Goal: Transaction & Acquisition: Purchase product/service

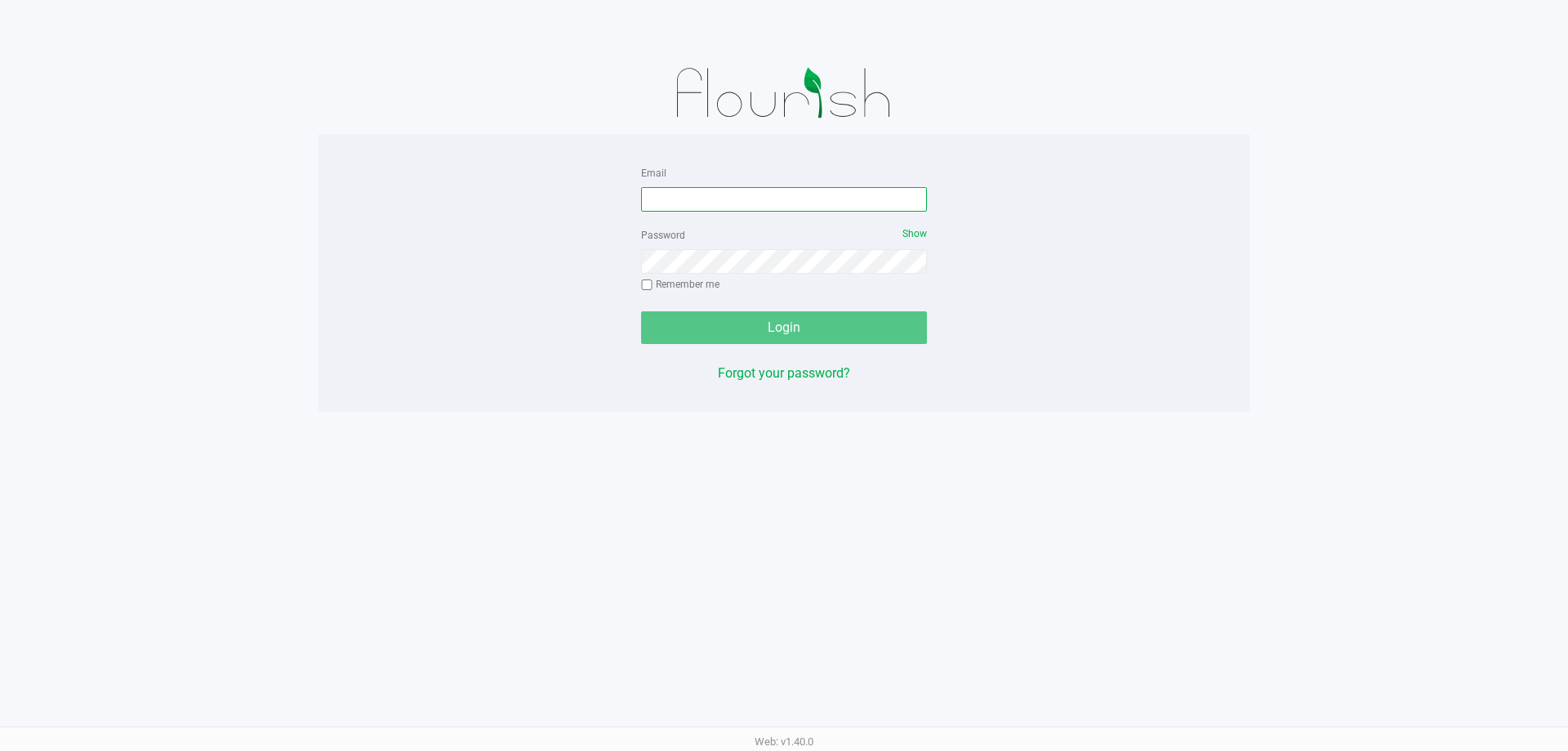
click at [772, 204] on input "Email" at bounding box center [784, 199] width 286 height 25
type input "[EMAIL_ADDRESS][DOMAIN_NAME]"
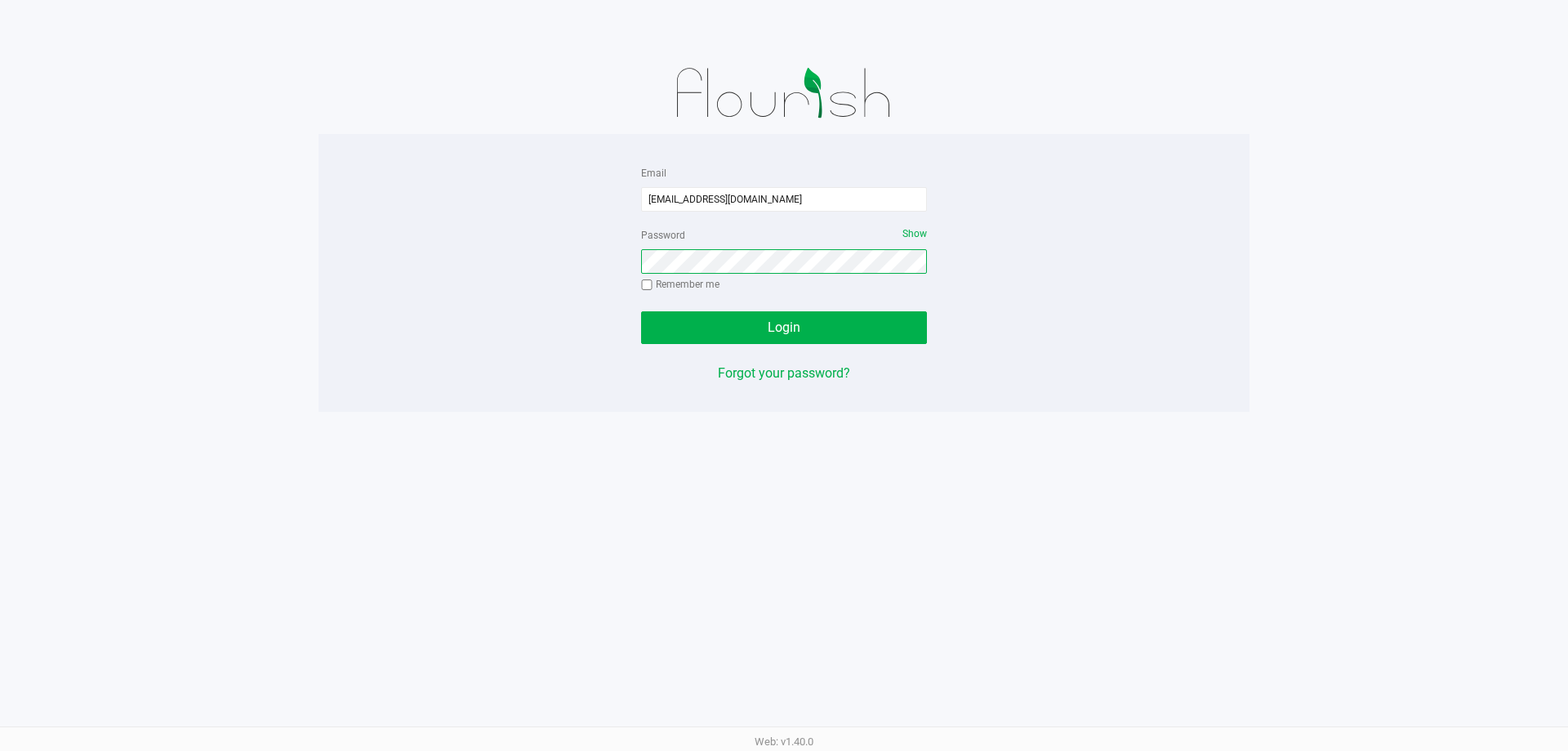
click at [641, 312] on button "Login" at bounding box center [784, 328] width 286 height 32
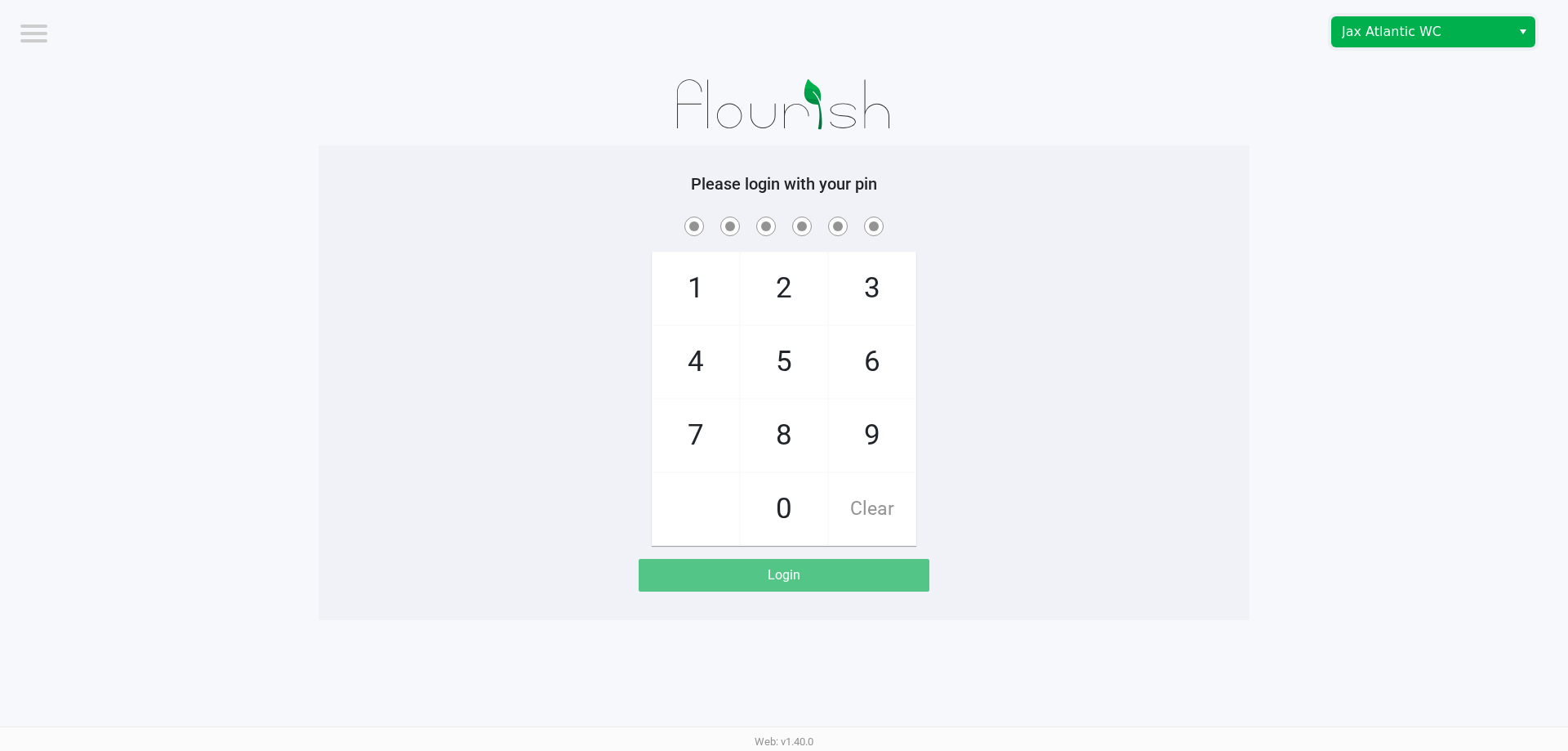
click at [1413, 32] on span "Jax Atlantic WC" at bounding box center [1421, 32] width 159 height 20
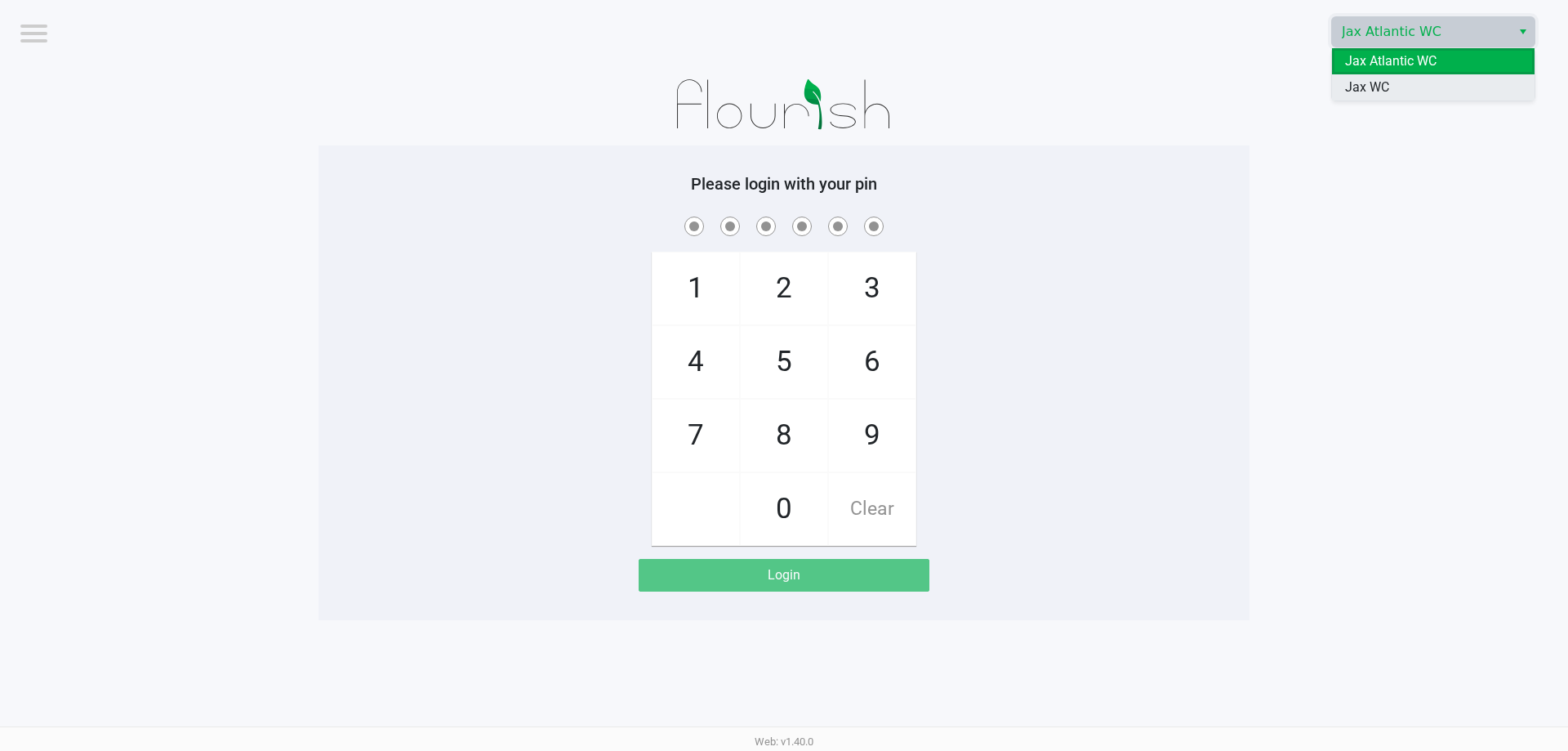
click at [1397, 90] on li "Jax WC" at bounding box center [1434, 87] width 203 height 26
checkbox input "true"
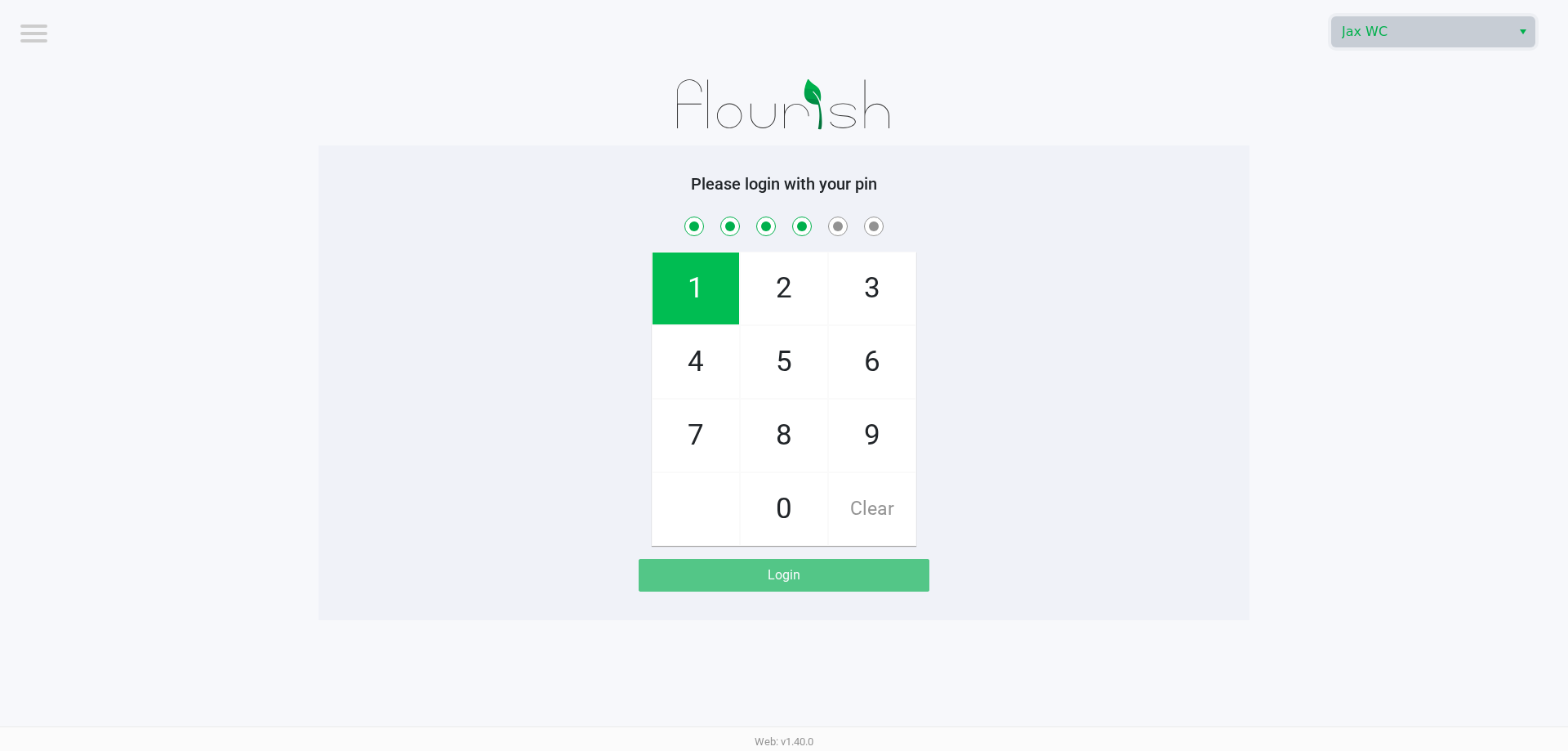
checkbox input "true"
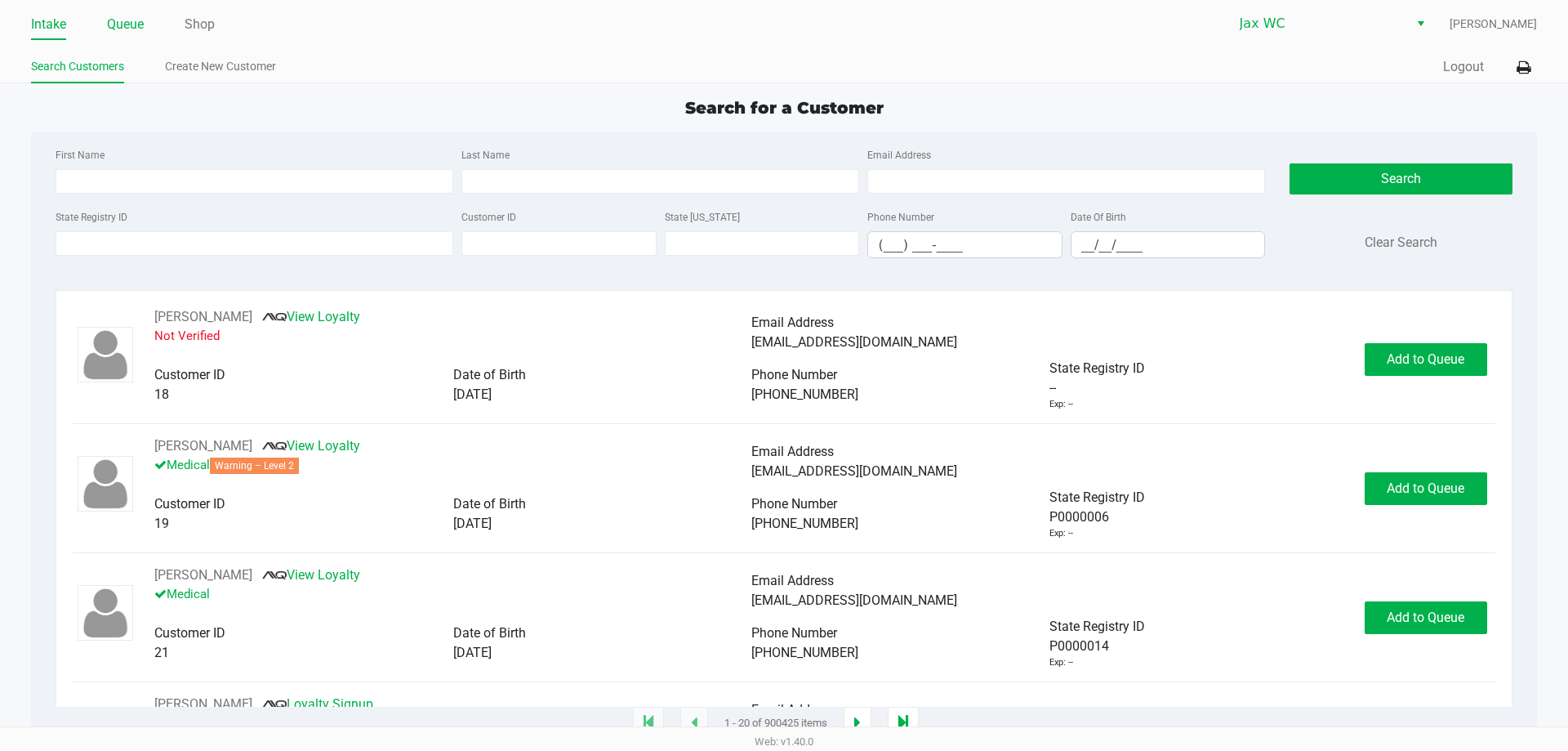
click at [135, 27] on link "Queue" at bounding box center [125, 24] width 37 height 23
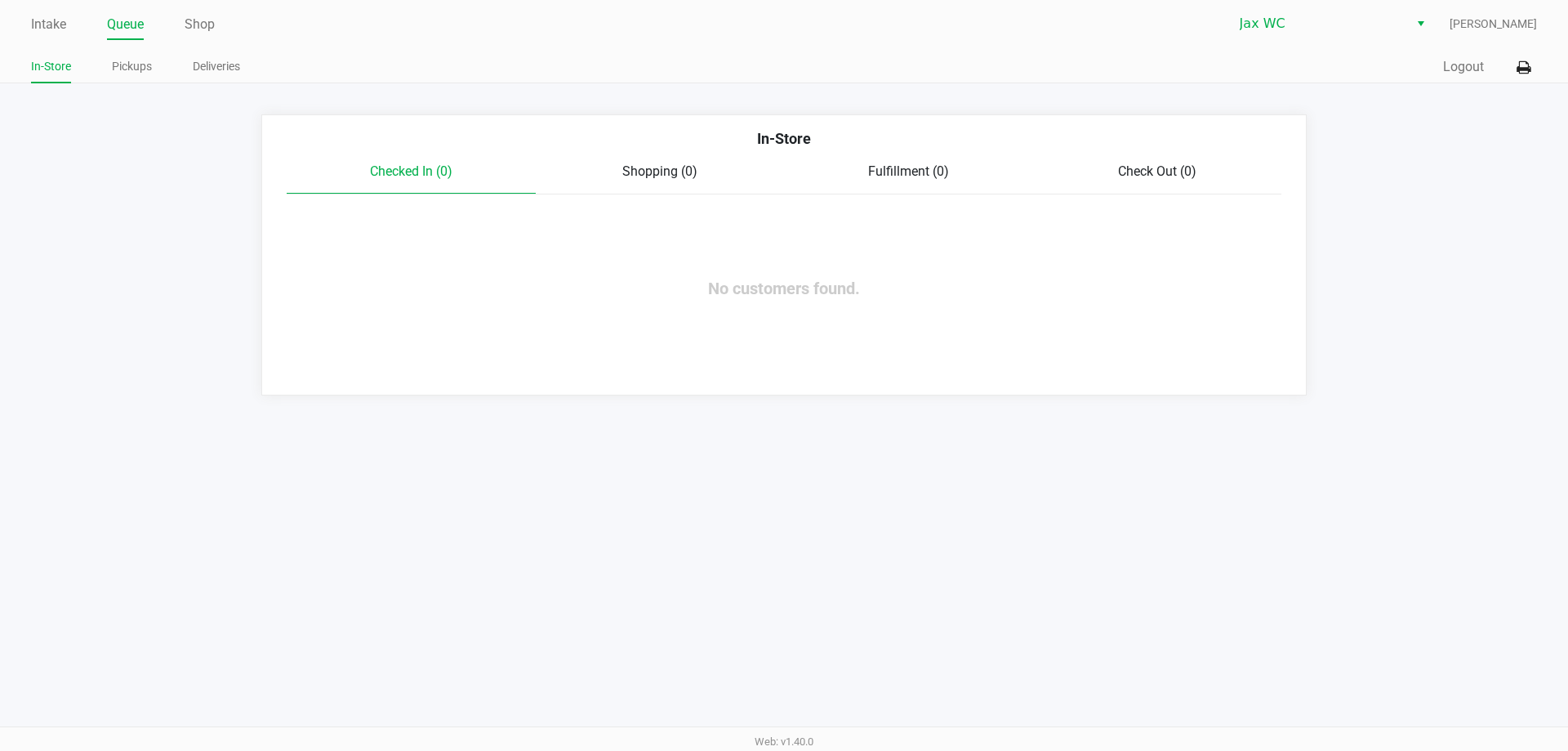
click at [155, 71] on ul "In-Store Pickups Deliveries" at bounding box center [407, 68] width 753 height 28
click at [148, 68] on link "Pickups" at bounding box center [131, 66] width 40 height 20
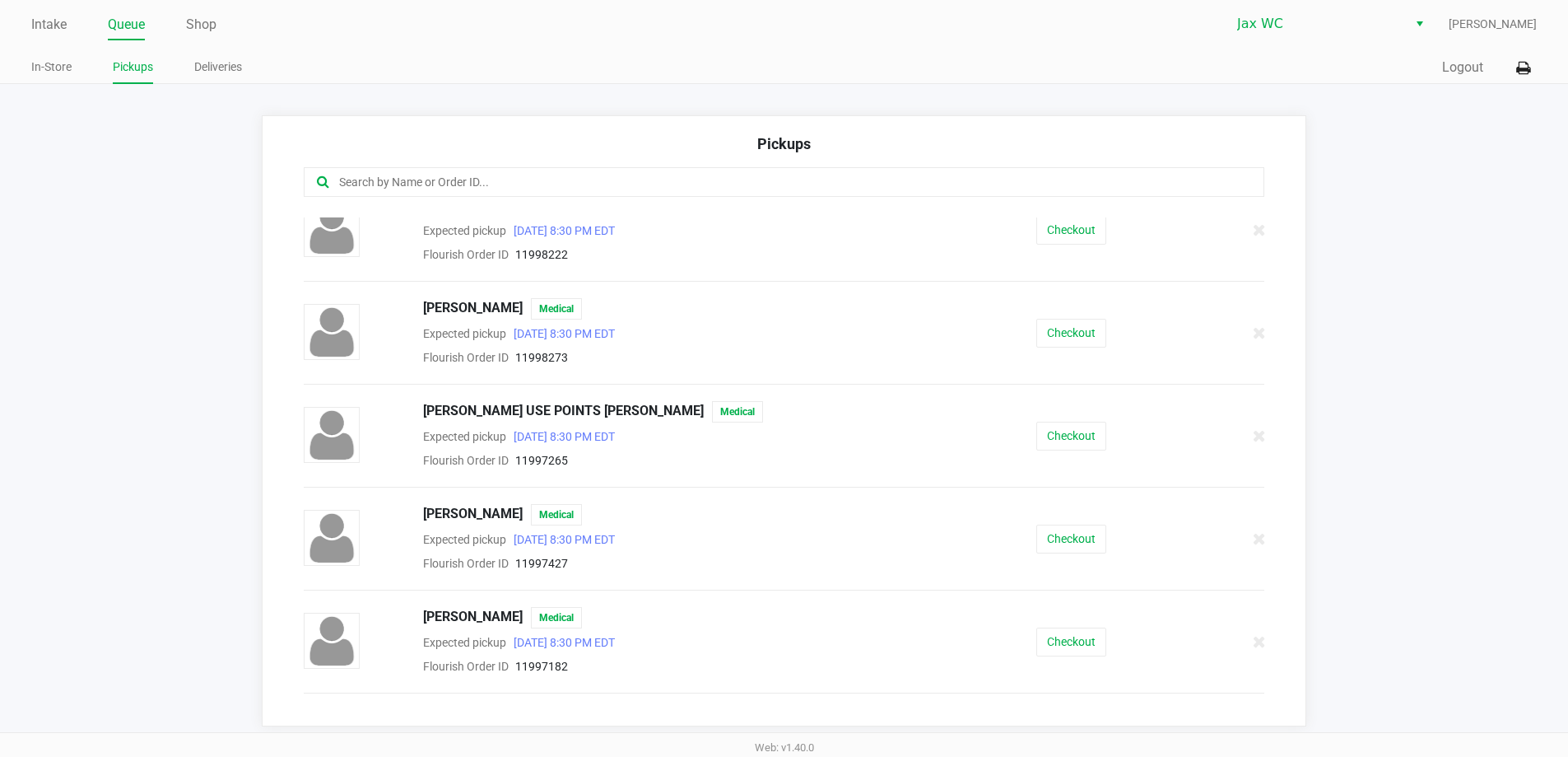
scroll to position [51, 0]
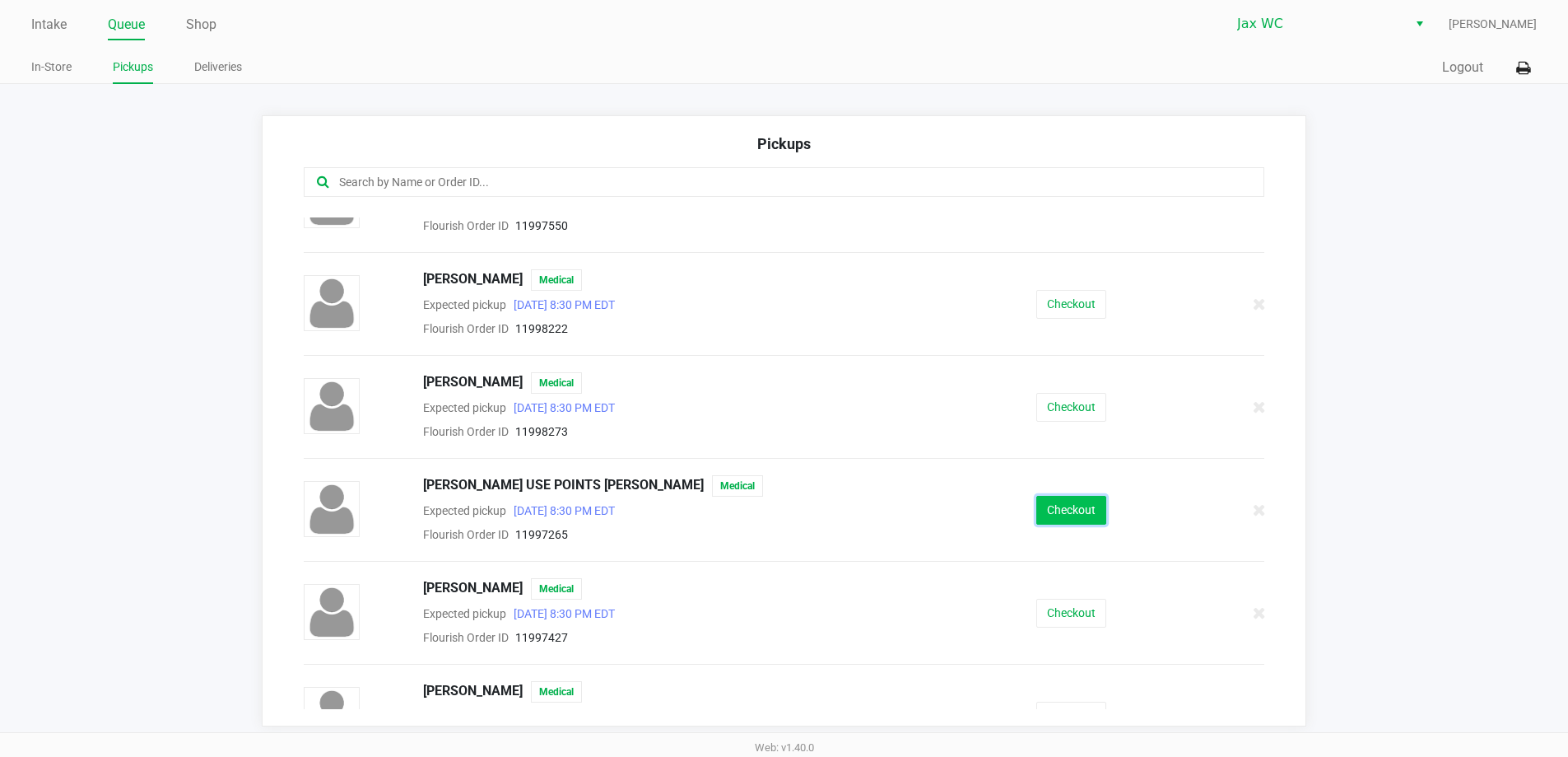
click at [1059, 512] on button "Checkout" at bounding box center [1071, 511] width 70 height 29
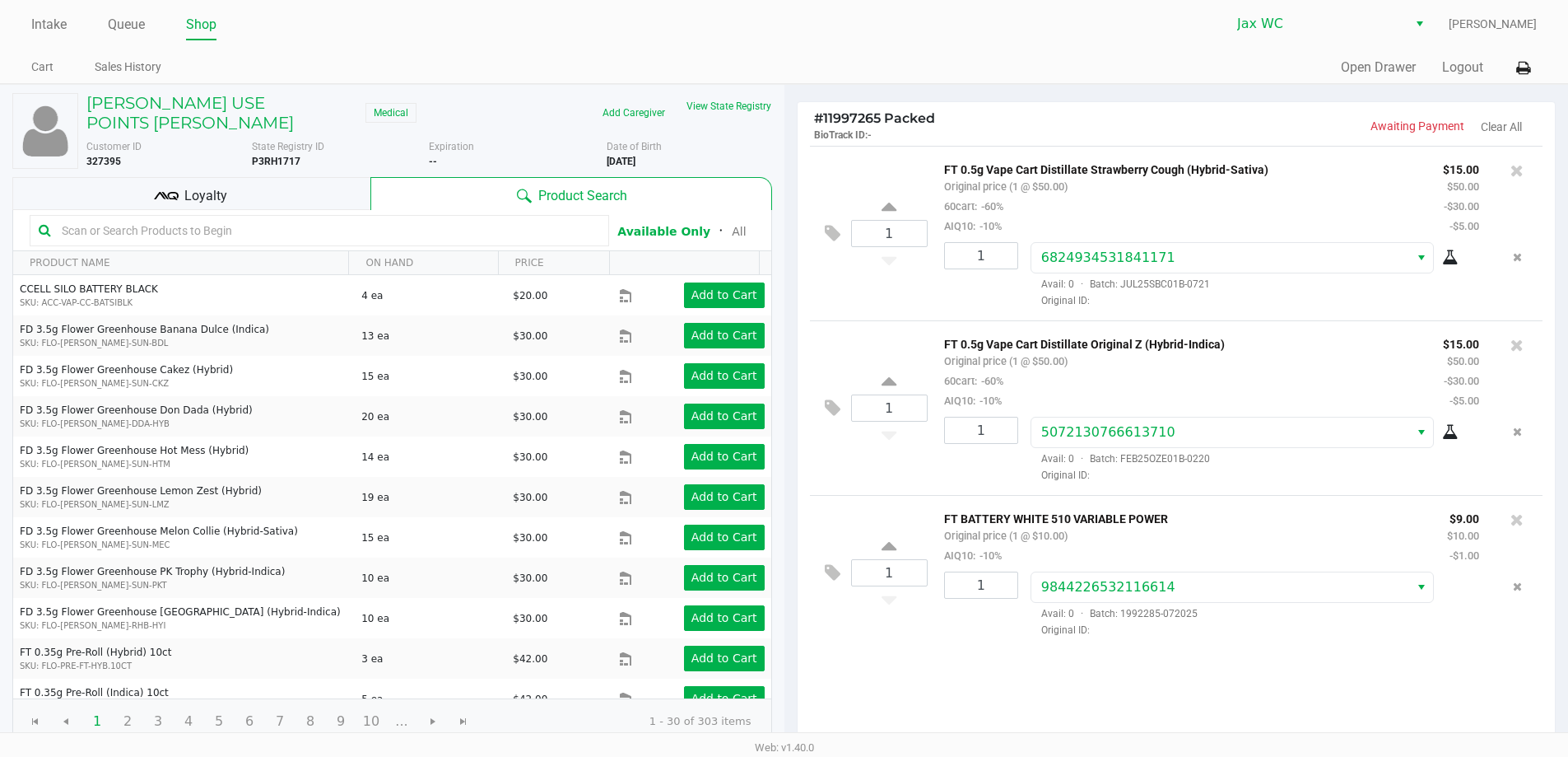
click at [1558, 300] on div "# 11997265 Packed BioTrack ID: - Awaiting Payment Clear All 1 FT 0.5g Vape Cart…" at bounding box center [1176, 506] width 784 height 841
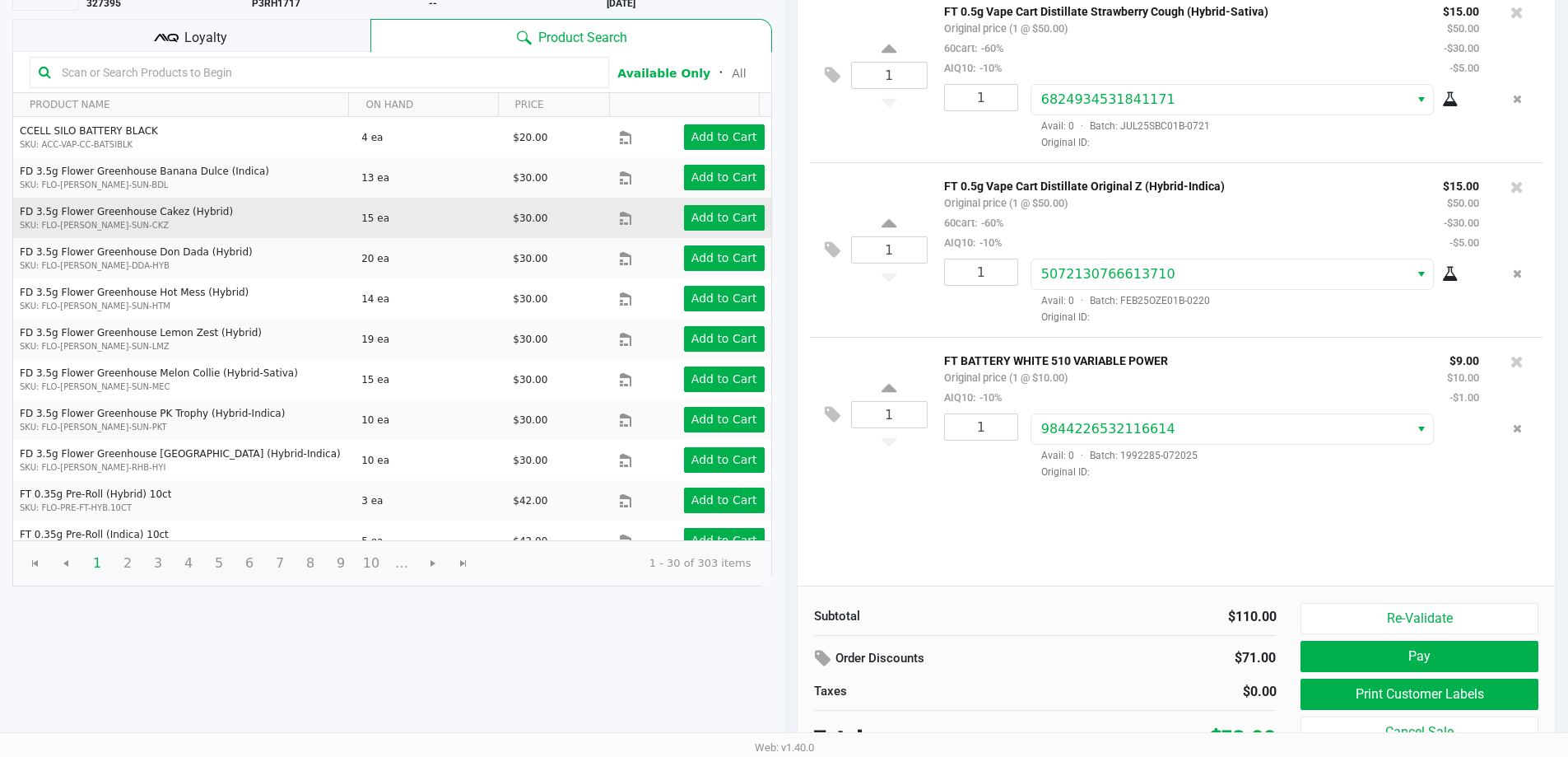
scroll to position [165, 0]
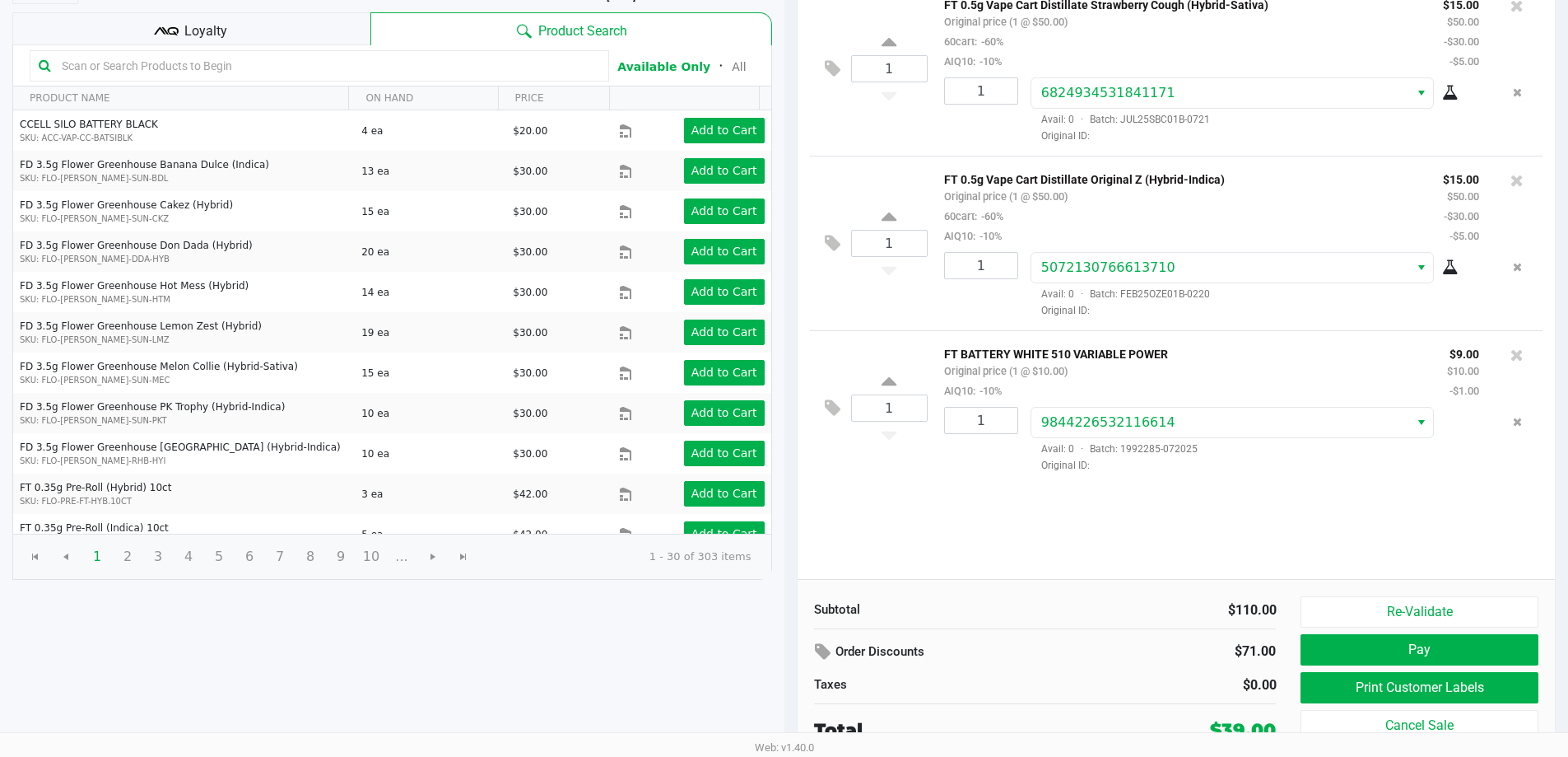
click at [278, 28] on div "Loyalty" at bounding box center [190, 28] width 358 height 33
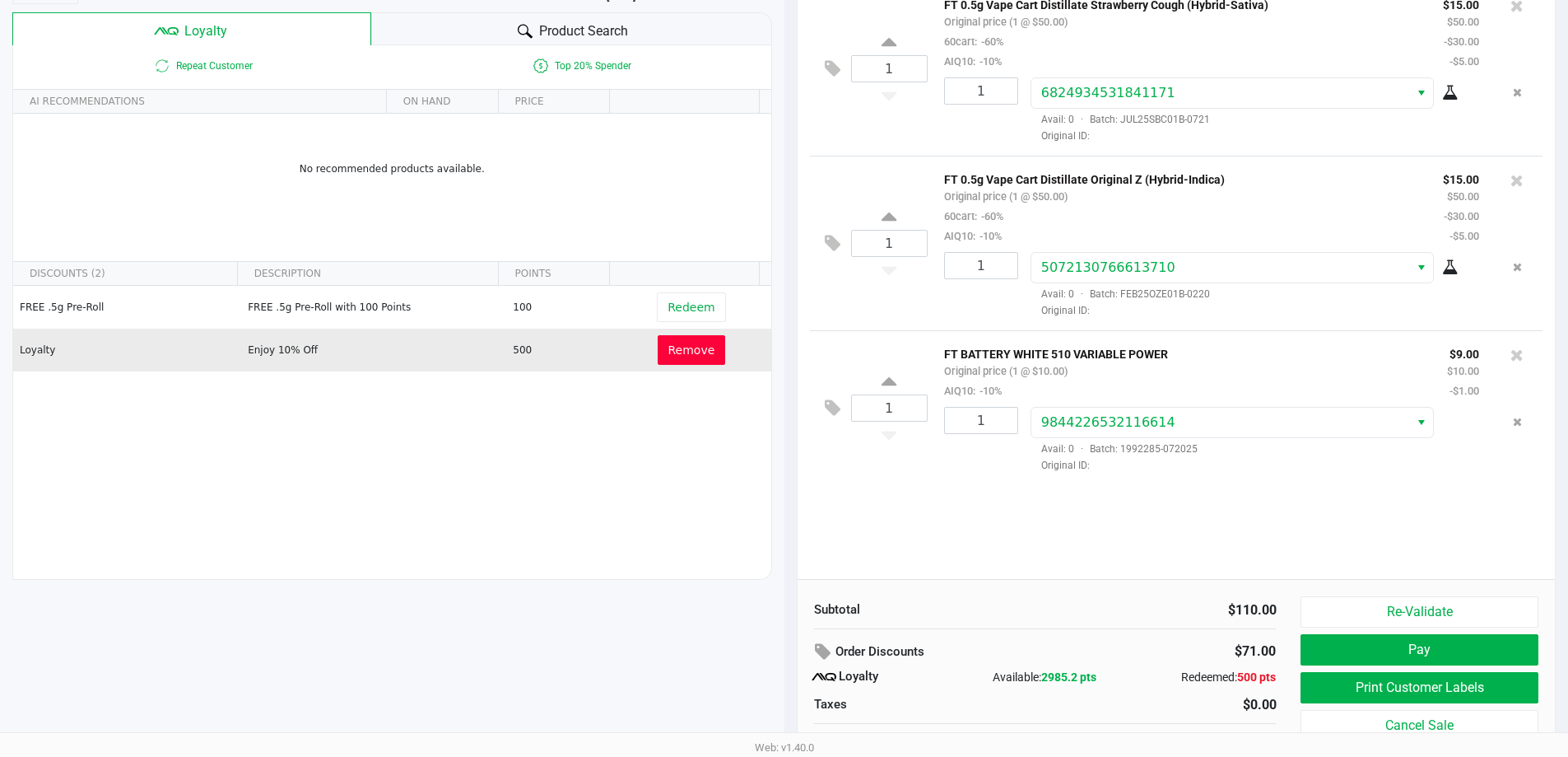
click at [698, 343] on span "Remove" at bounding box center [691, 349] width 47 height 13
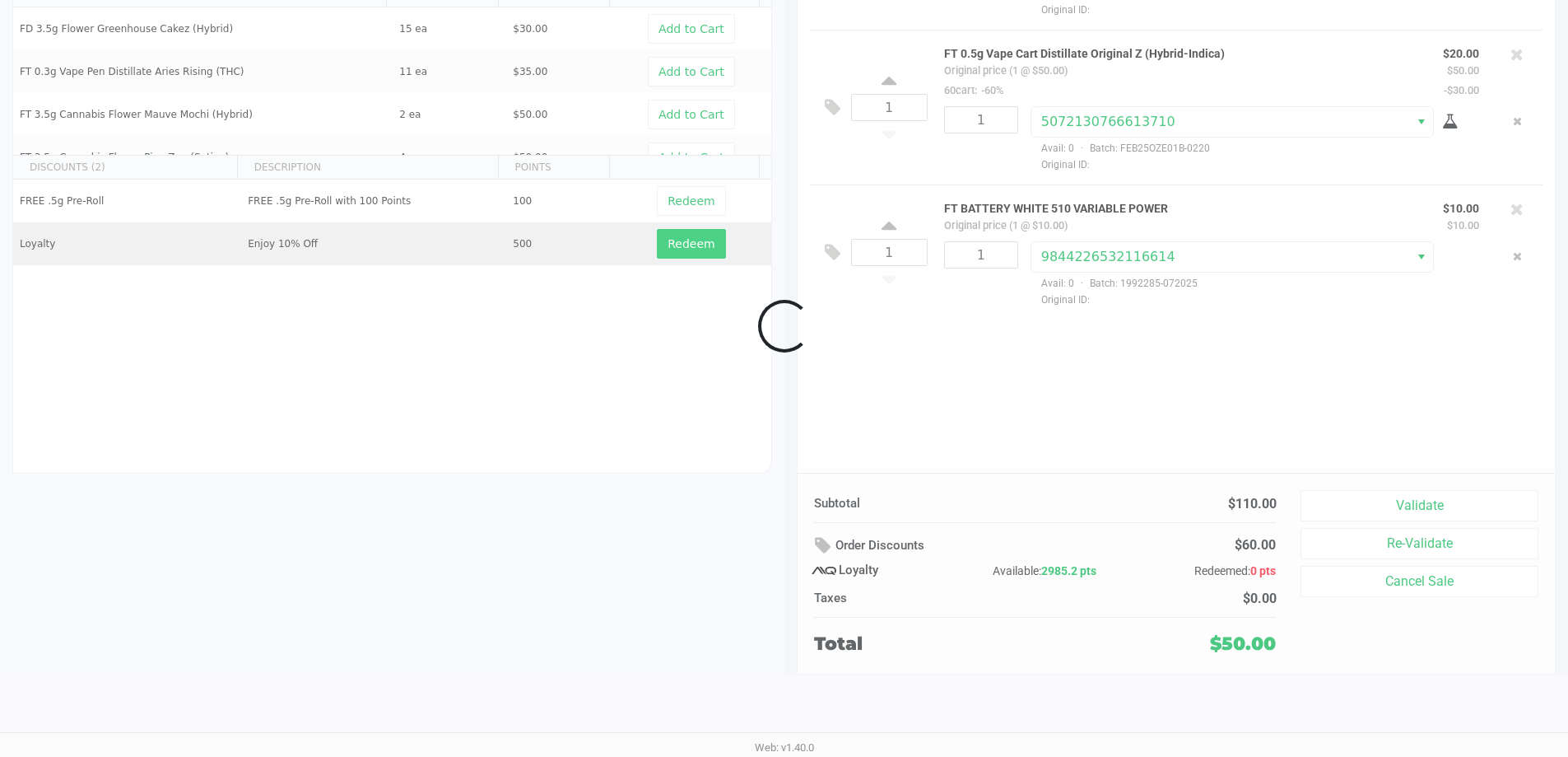
scroll to position [189, 0]
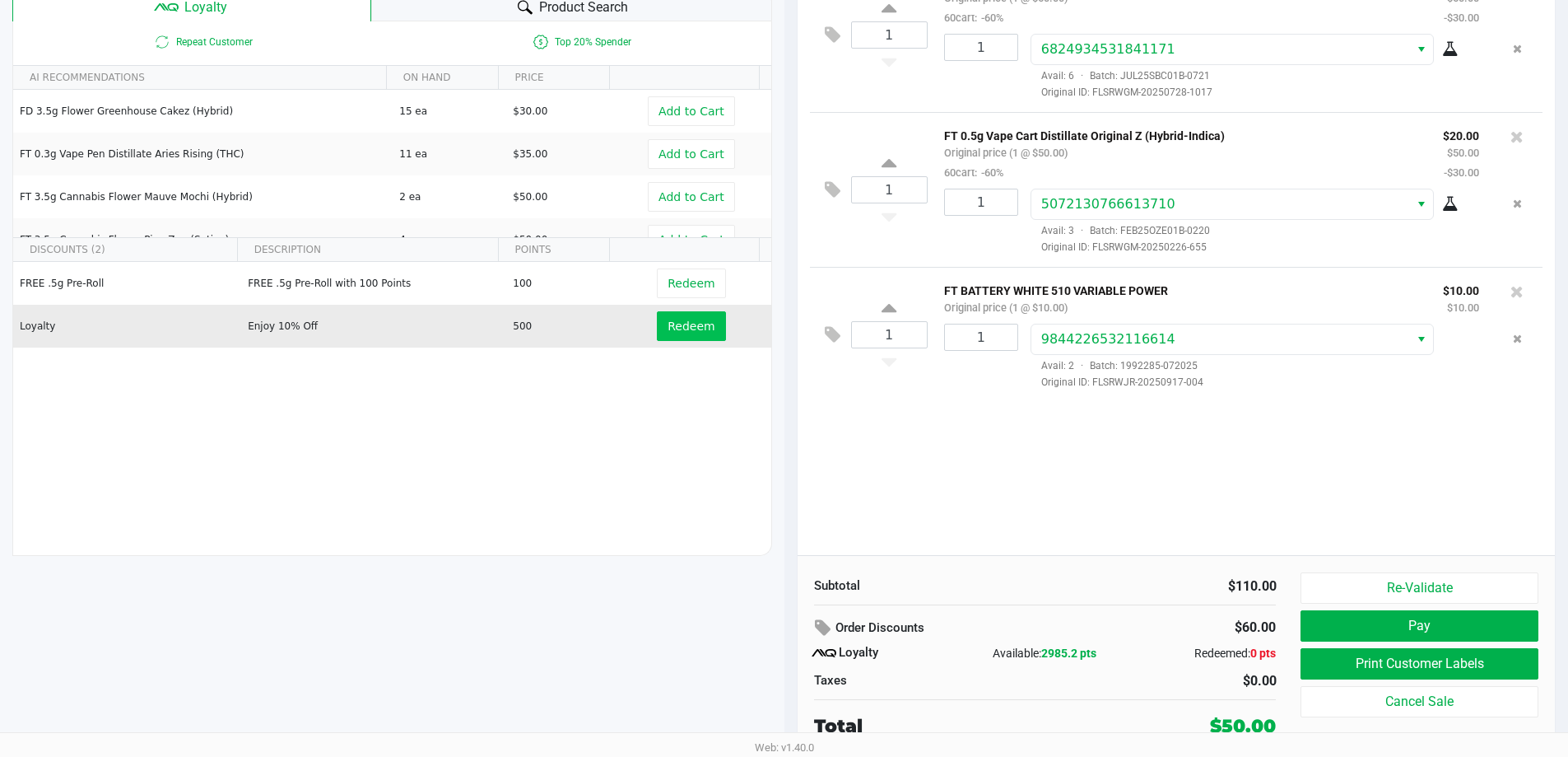
drag, startPoint x: 1494, startPoint y: 417, endPoint x: 1488, endPoint y: 424, distance: 9.2
click at [1493, 417] on div "1 FT 0.5g Vape Cart Distillate Strawberry Cough (Hybrid-Sativa) Original price …" at bounding box center [1177, 256] width 758 height 598
click at [1421, 629] on button "Pay" at bounding box center [1419, 626] width 237 height 31
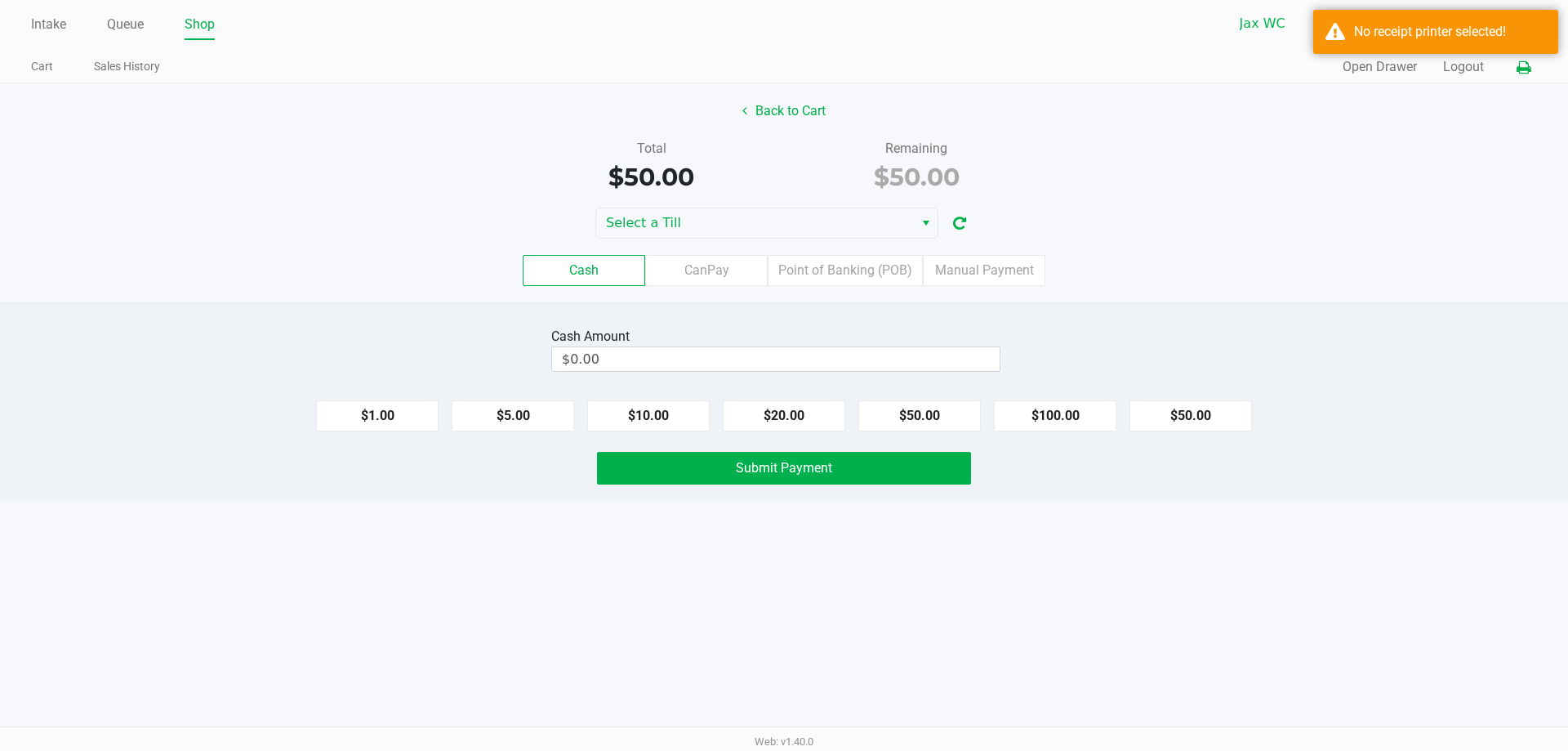
click at [1518, 69] on button at bounding box center [1524, 66] width 27 height 30
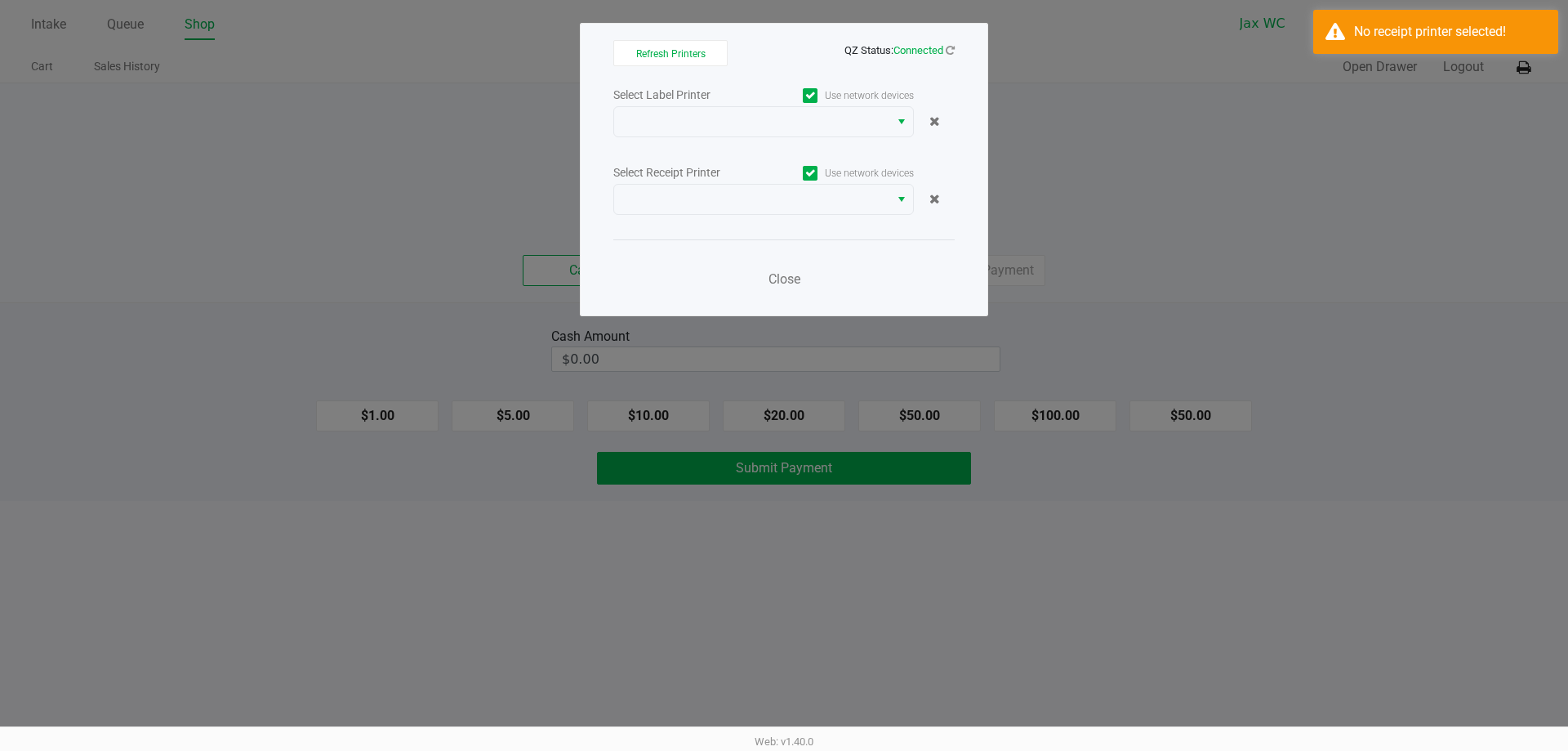
click at [805, 95] on icon at bounding box center [810, 95] width 10 height 0
click at [0, 0] on input "Use network devices" at bounding box center [0, 0] width 0 height 0
click at [805, 101] on span at bounding box center [810, 95] width 14 height 14
click at [0, 0] on input "Use network devices" at bounding box center [0, 0] width 0 height 0
click at [738, 120] on span at bounding box center [752, 121] width 255 height 20
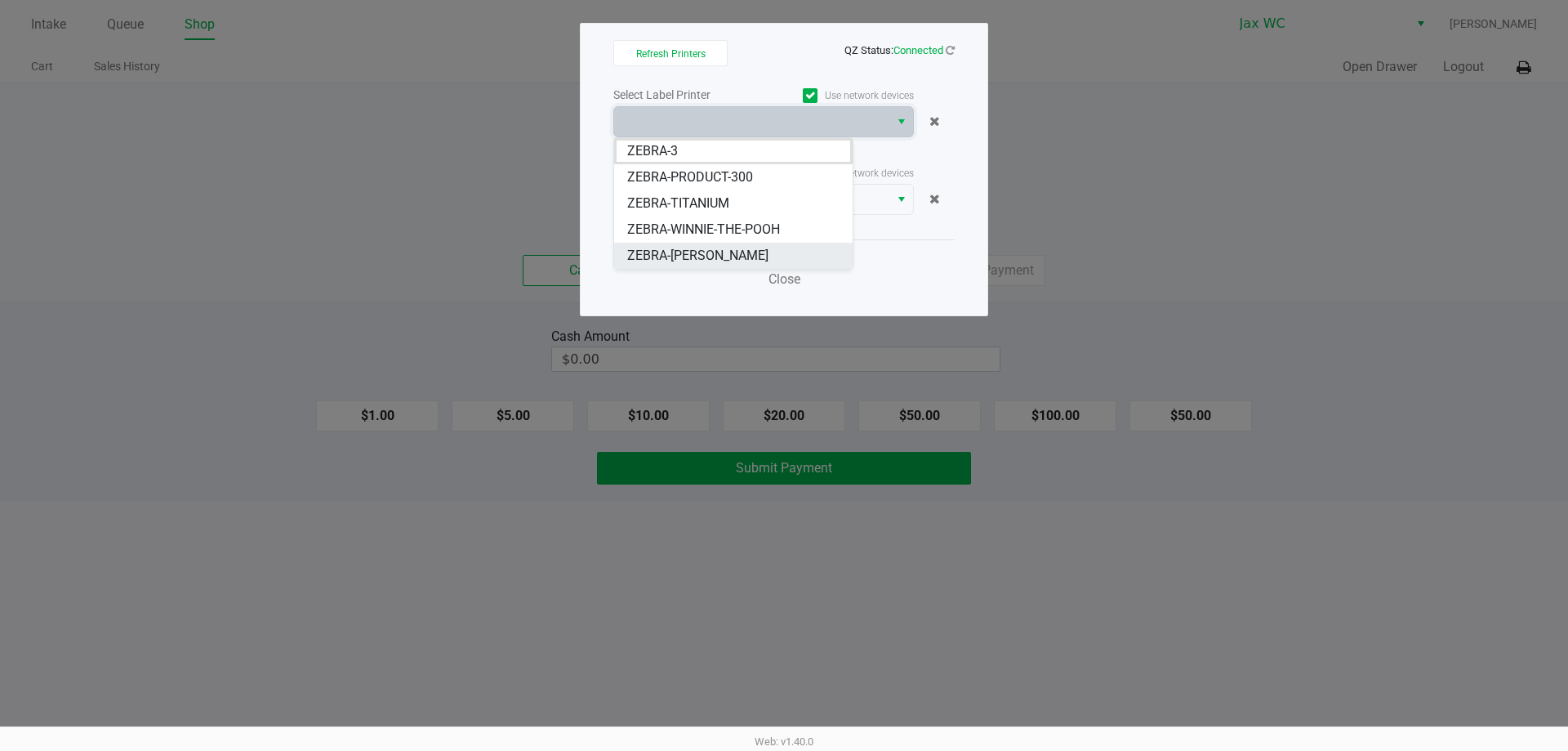
click at [739, 243] on li "ZEBRA-[PERSON_NAME]" at bounding box center [733, 255] width 238 height 26
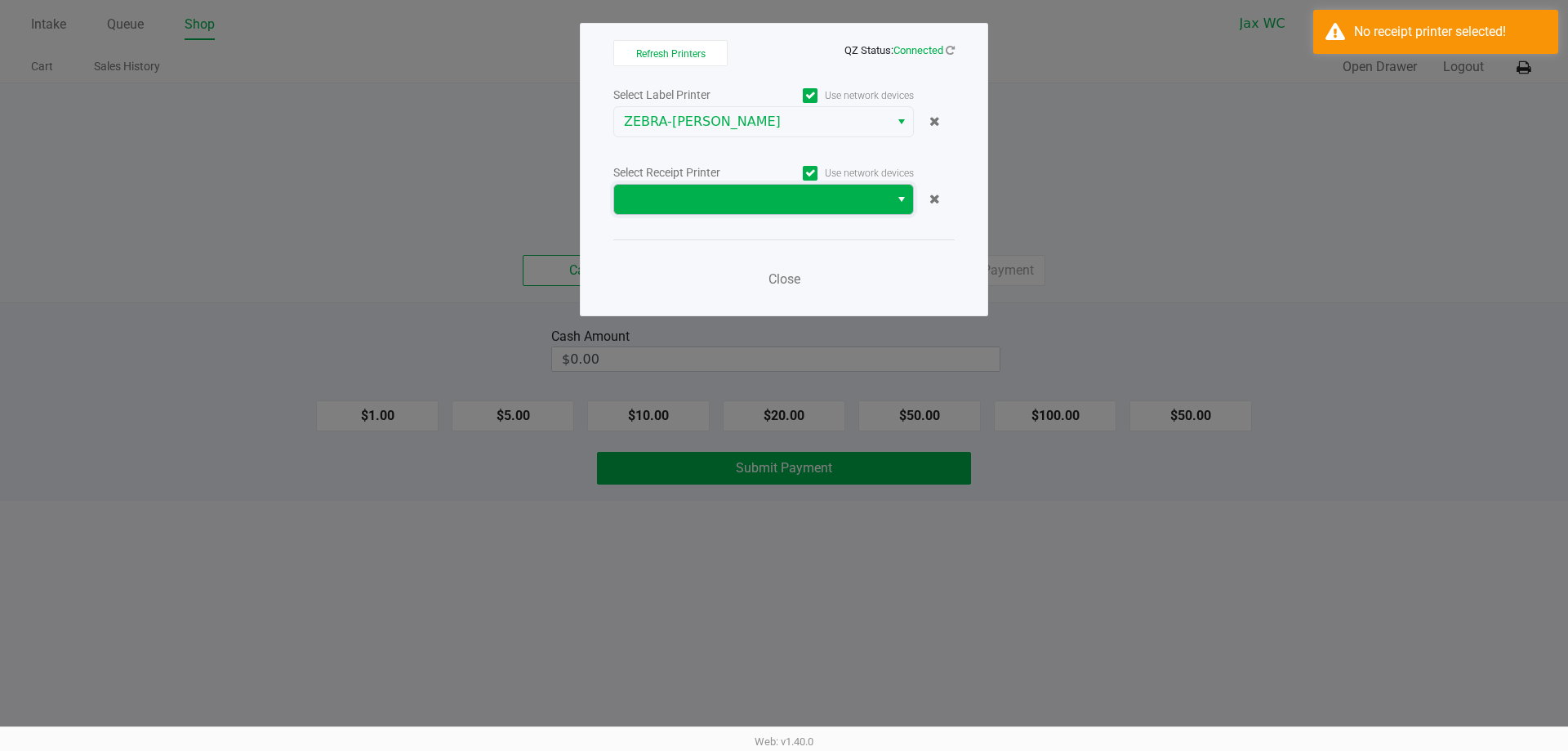
click at [690, 192] on span at bounding box center [752, 199] width 255 height 20
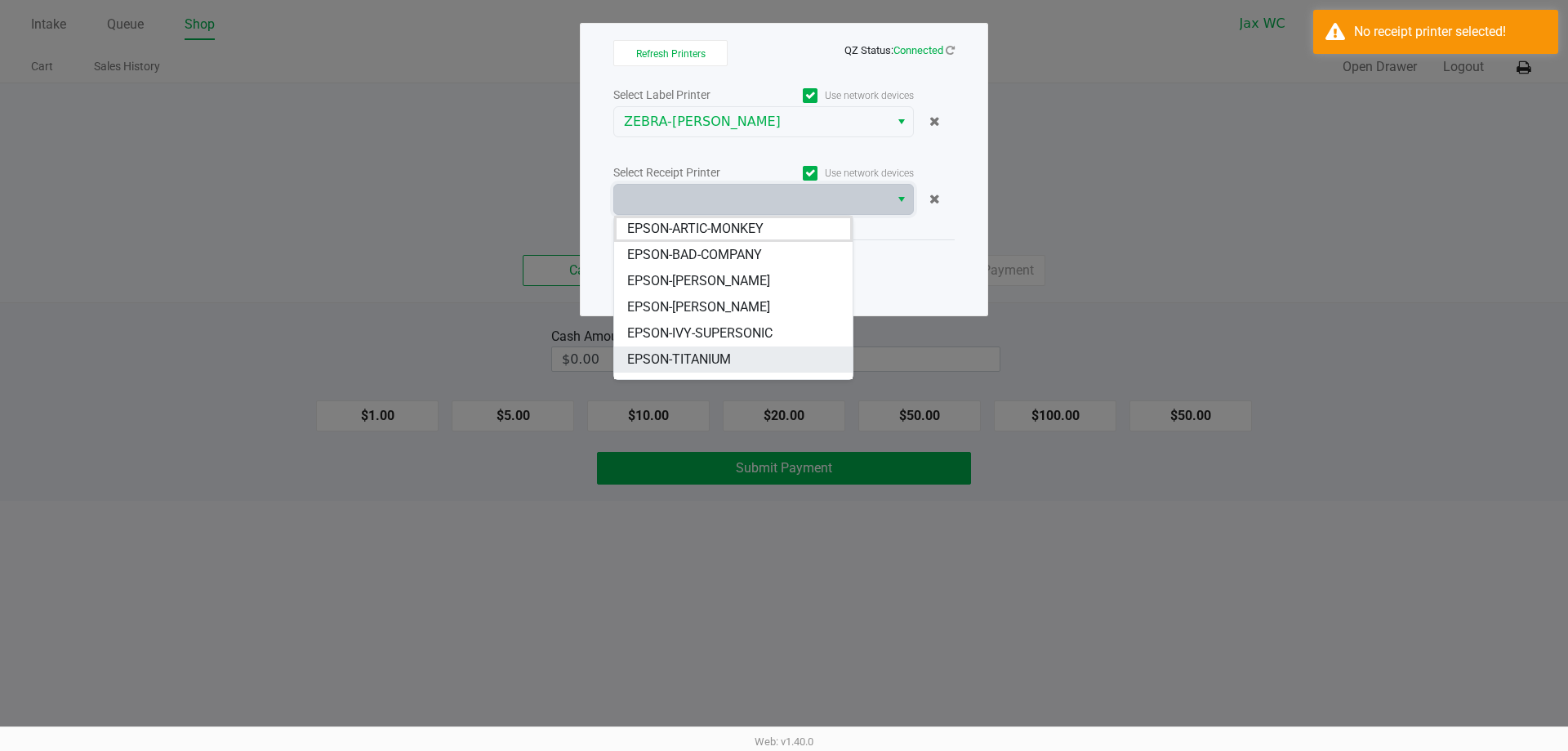
click at [721, 355] on span "EPSON-TITANIUM" at bounding box center [679, 359] width 104 height 20
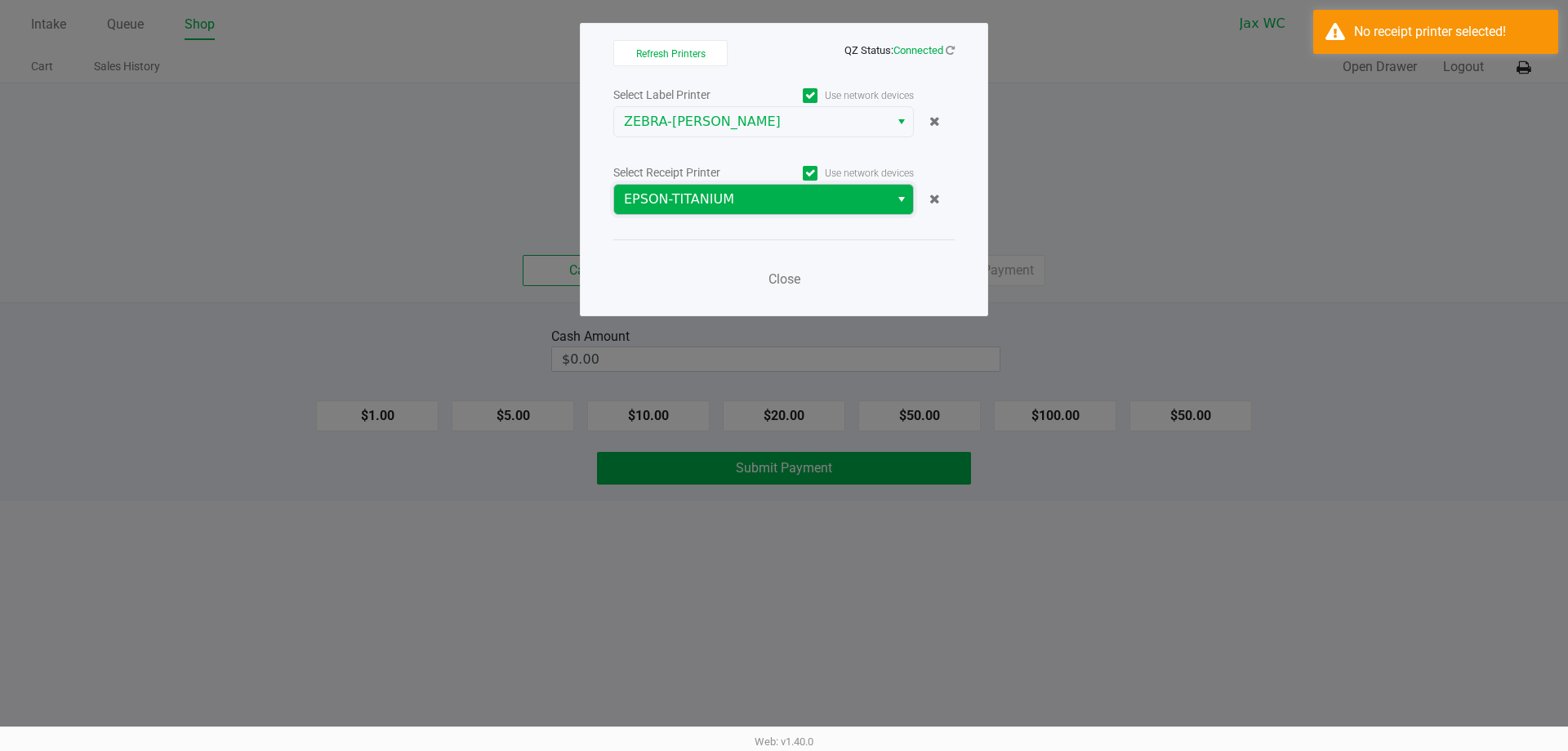
click at [731, 190] on span "EPSON-TITANIUM" at bounding box center [752, 199] width 255 height 20
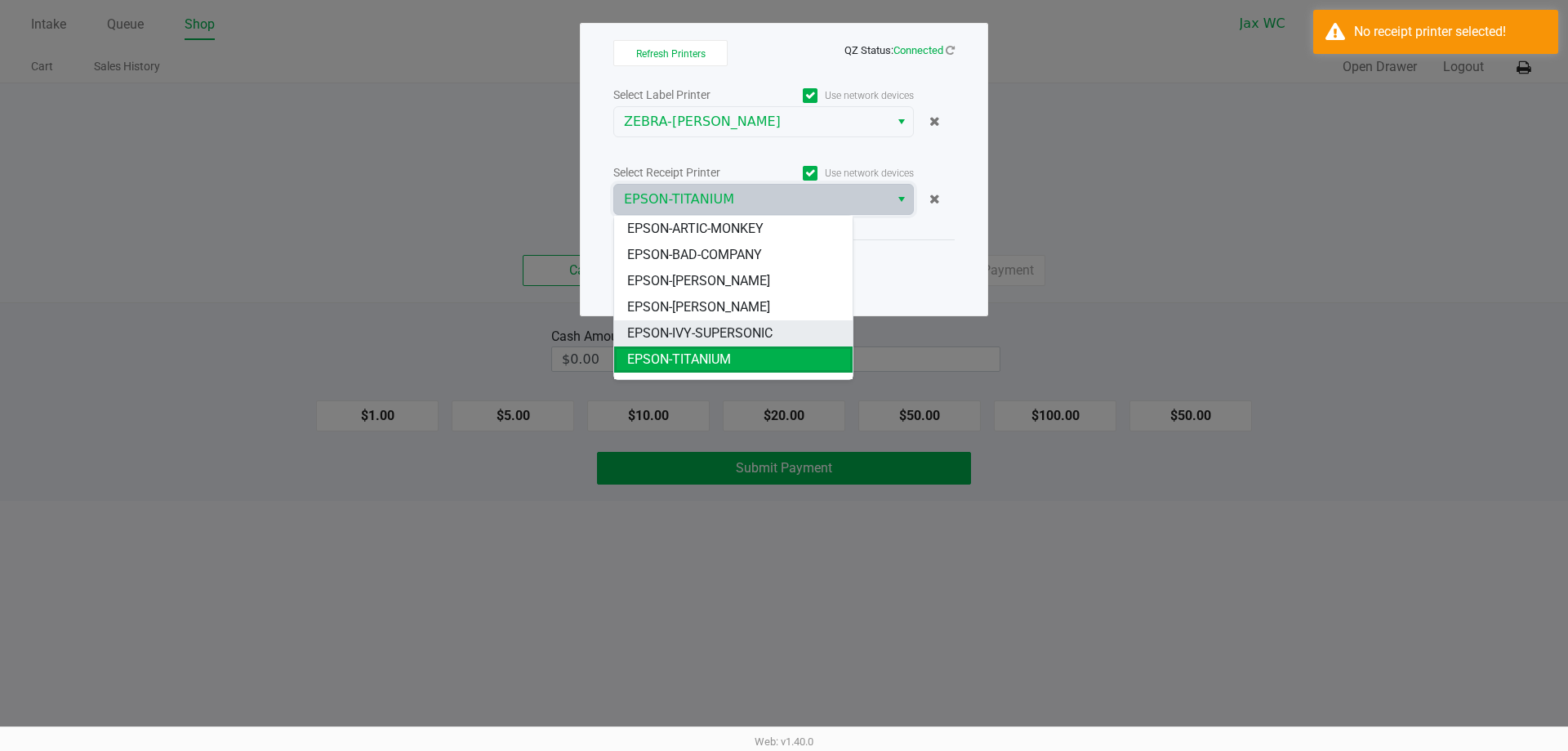
click at [724, 332] on span "EPSON-IVY-SUPERSONIC" at bounding box center [700, 333] width 146 height 20
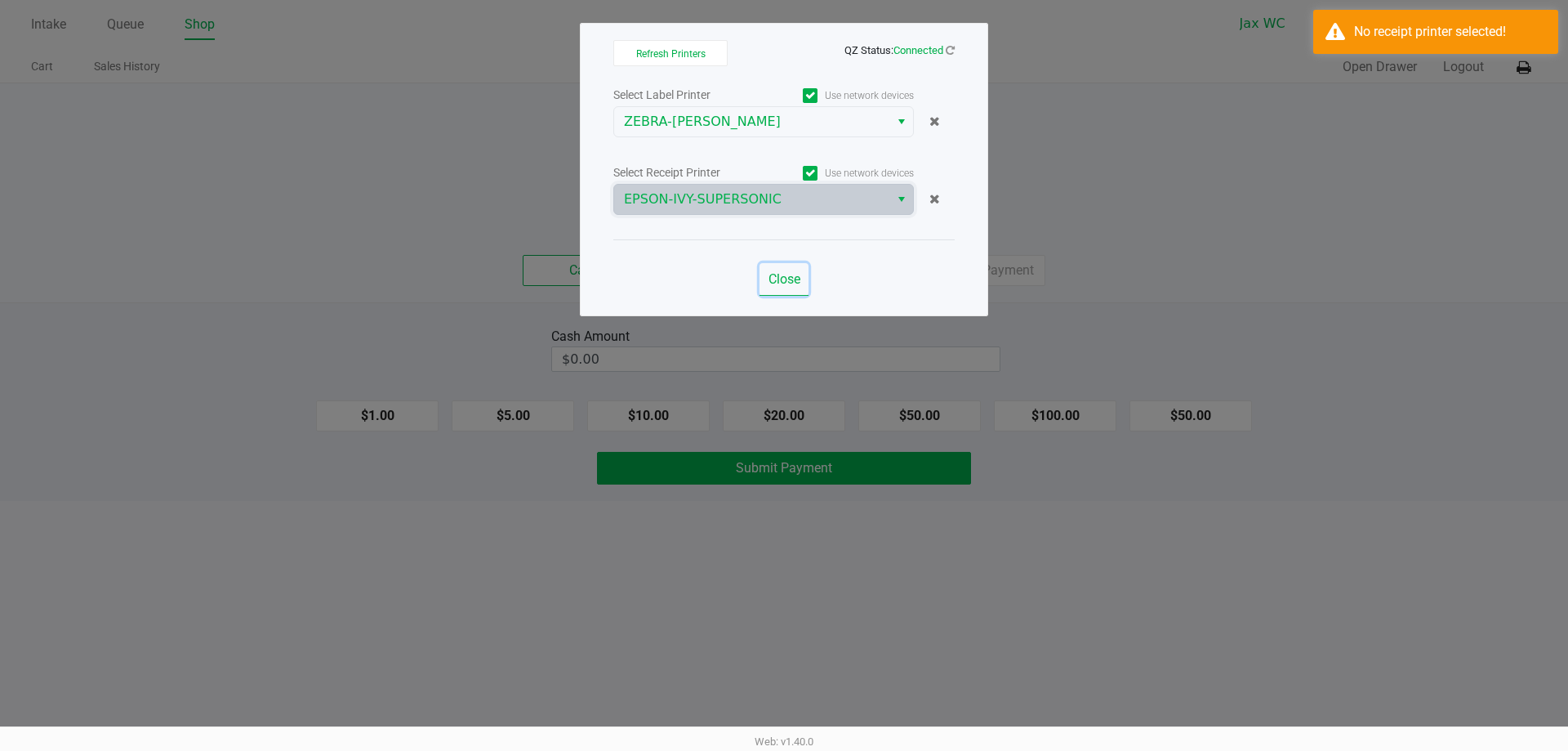
click at [793, 278] on span "Close" at bounding box center [784, 279] width 31 height 15
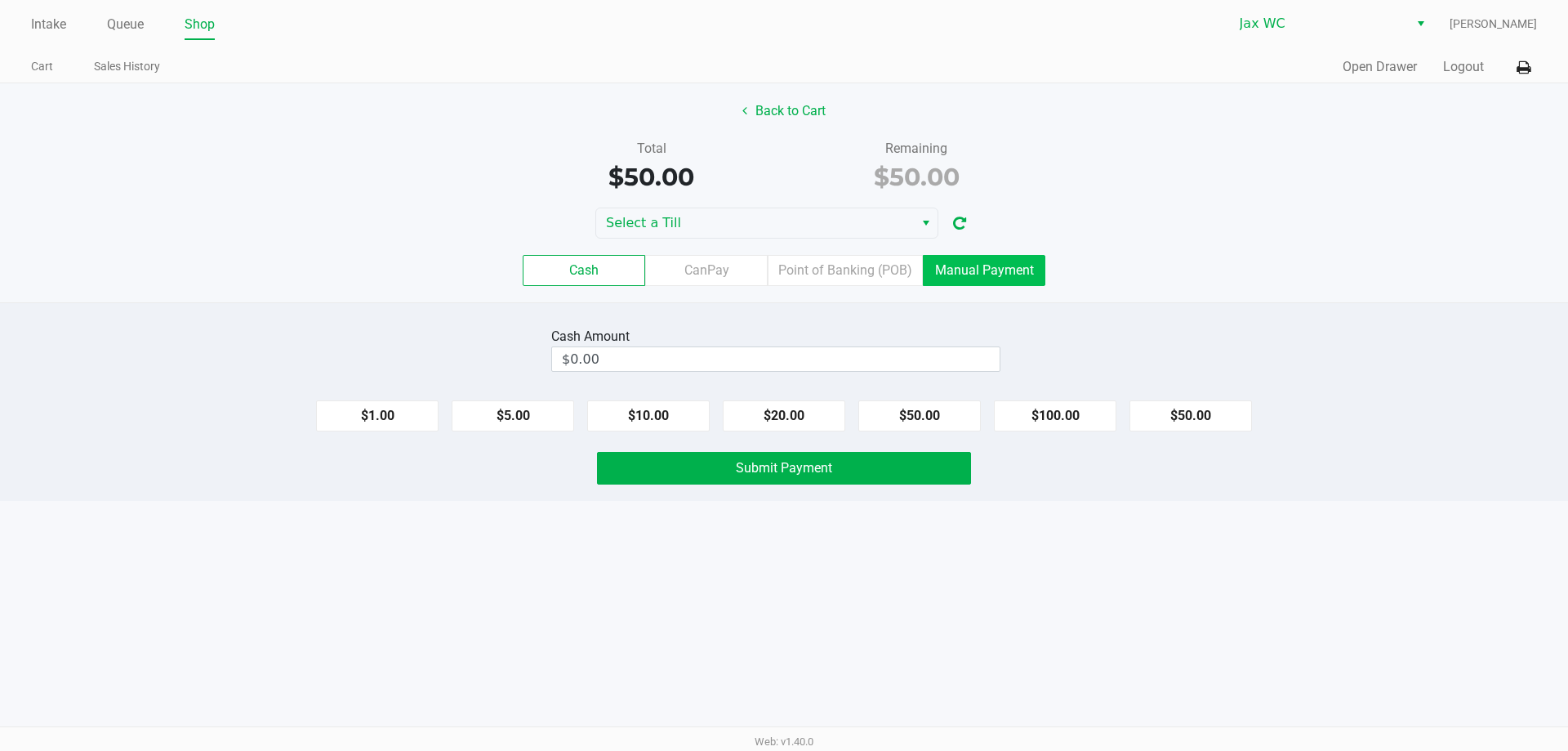
drag, startPoint x: 1015, startPoint y: 272, endPoint x: 1032, endPoint y: 279, distance: 18.4
click at [1013, 272] on label "Manual Payment" at bounding box center [984, 270] width 123 height 31
click at [0, 0] on 8 "Manual Payment" at bounding box center [0, 0] width 0 height 0
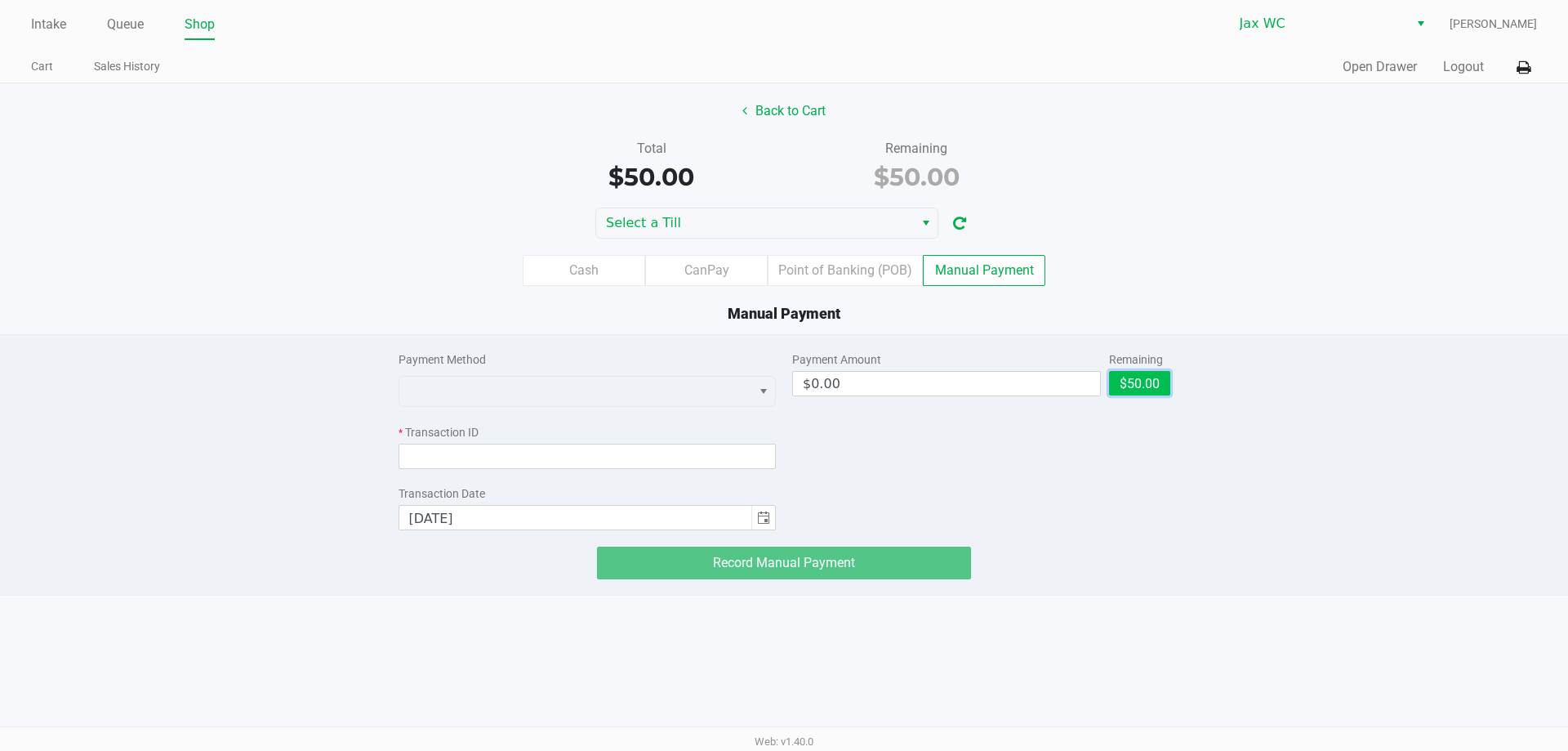
click at [1156, 379] on button "$50.00" at bounding box center [1140, 383] width 61 height 25
type input "$50.00"
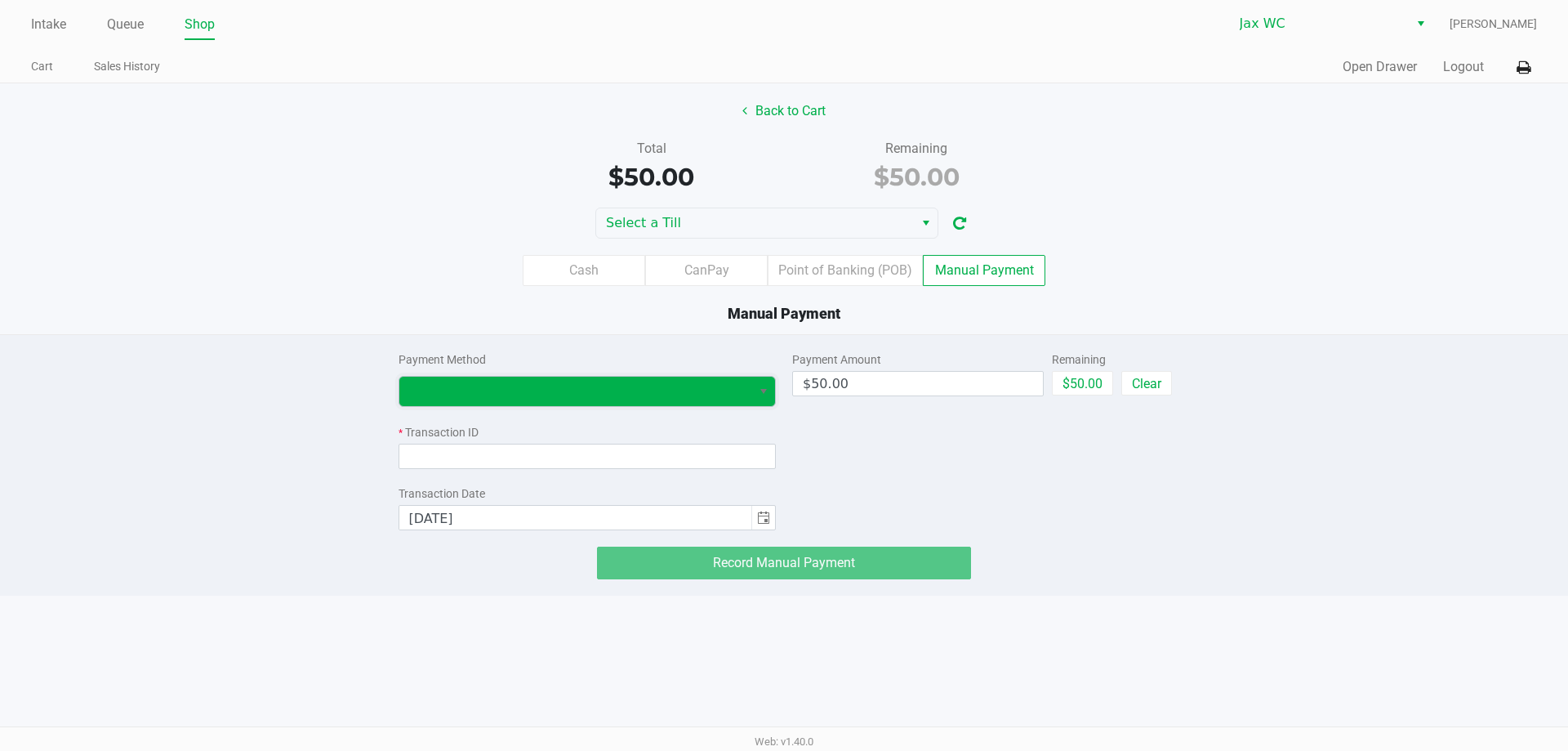
click at [640, 378] on span at bounding box center [575, 391] width 352 height 30
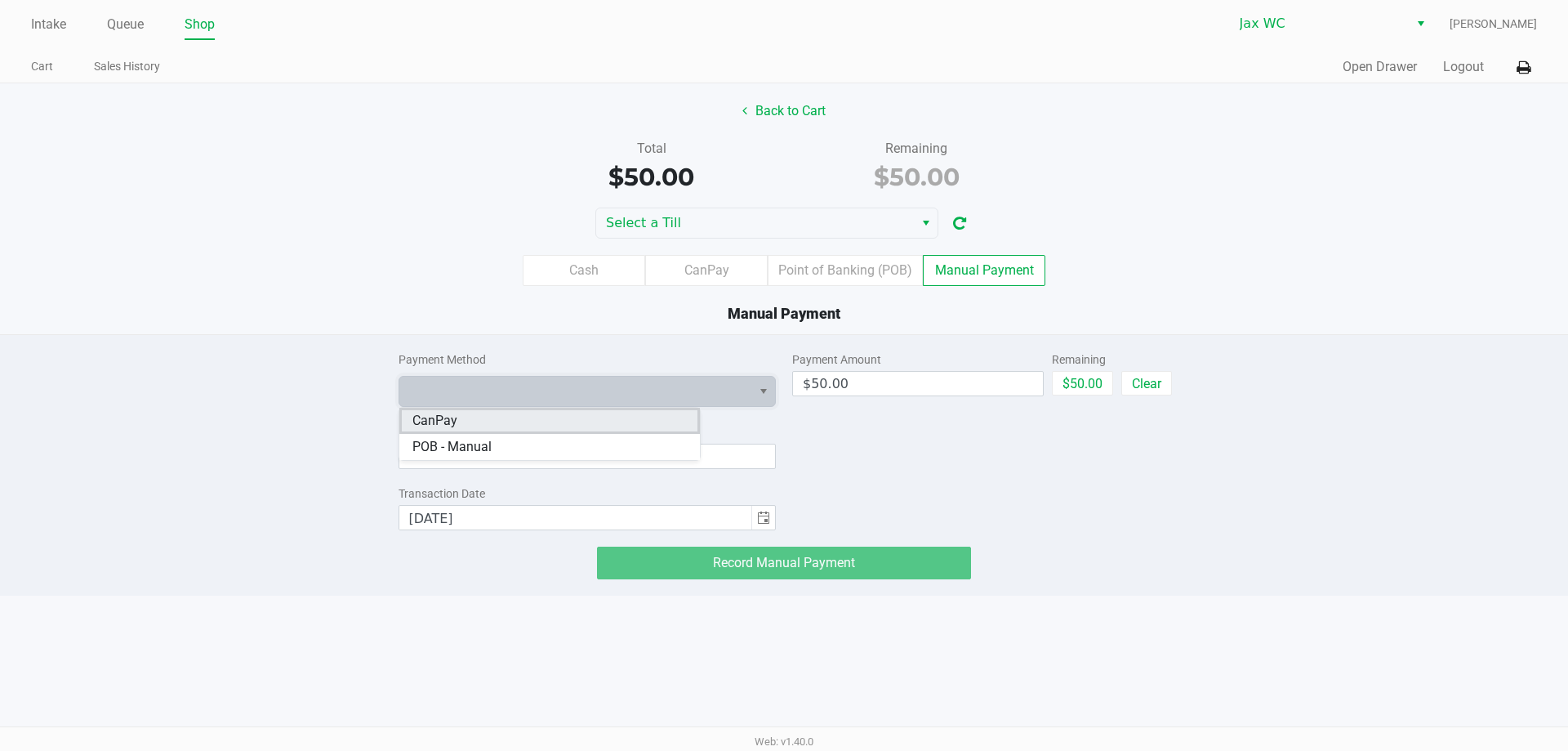
click at [534, 421] on li "CanPay" at bounding box center [549, 421] width 300 height 26
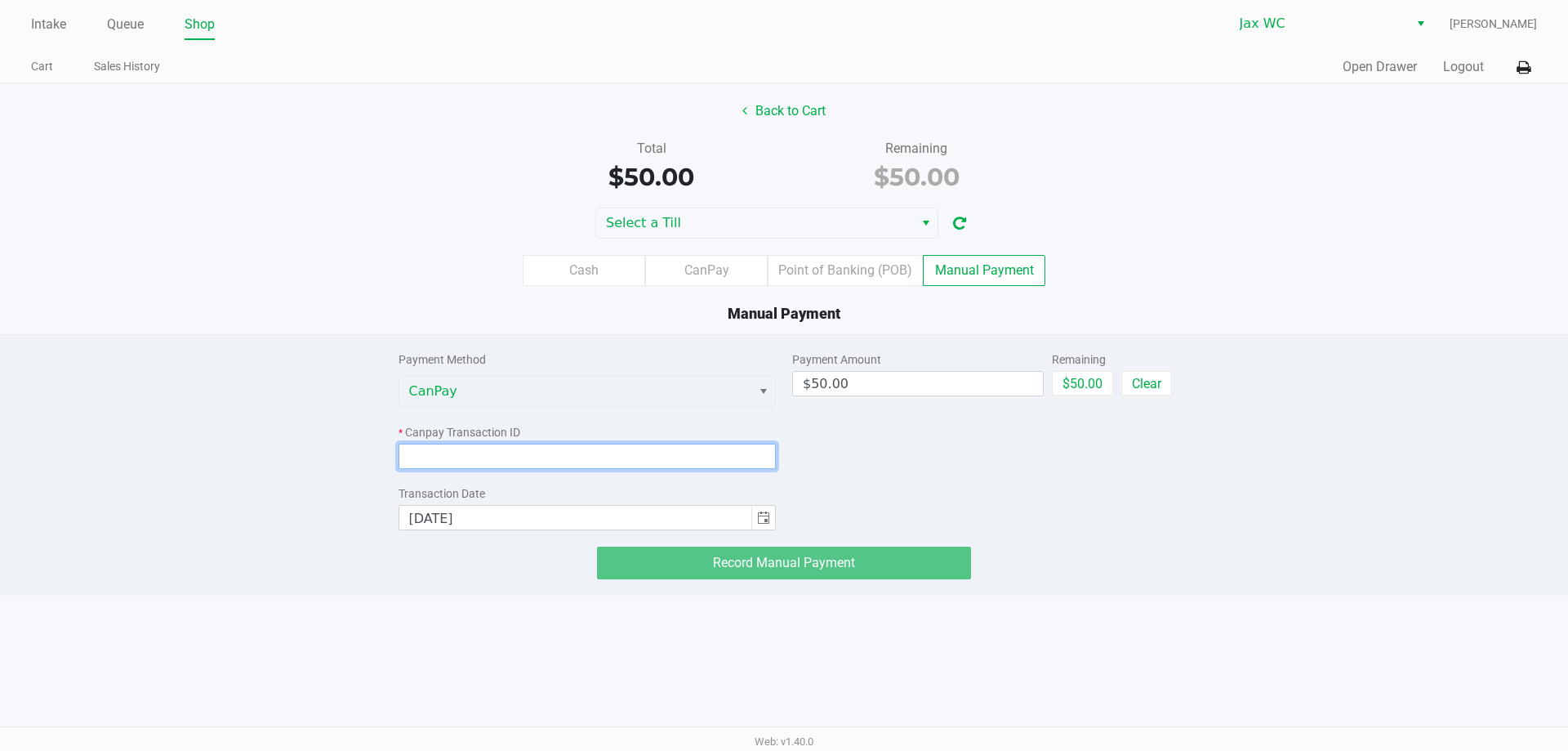
click at [536, 448] on input at bounding box center [587, 456] width 378 height 26
paste input "7E1A9UTE2AQI"
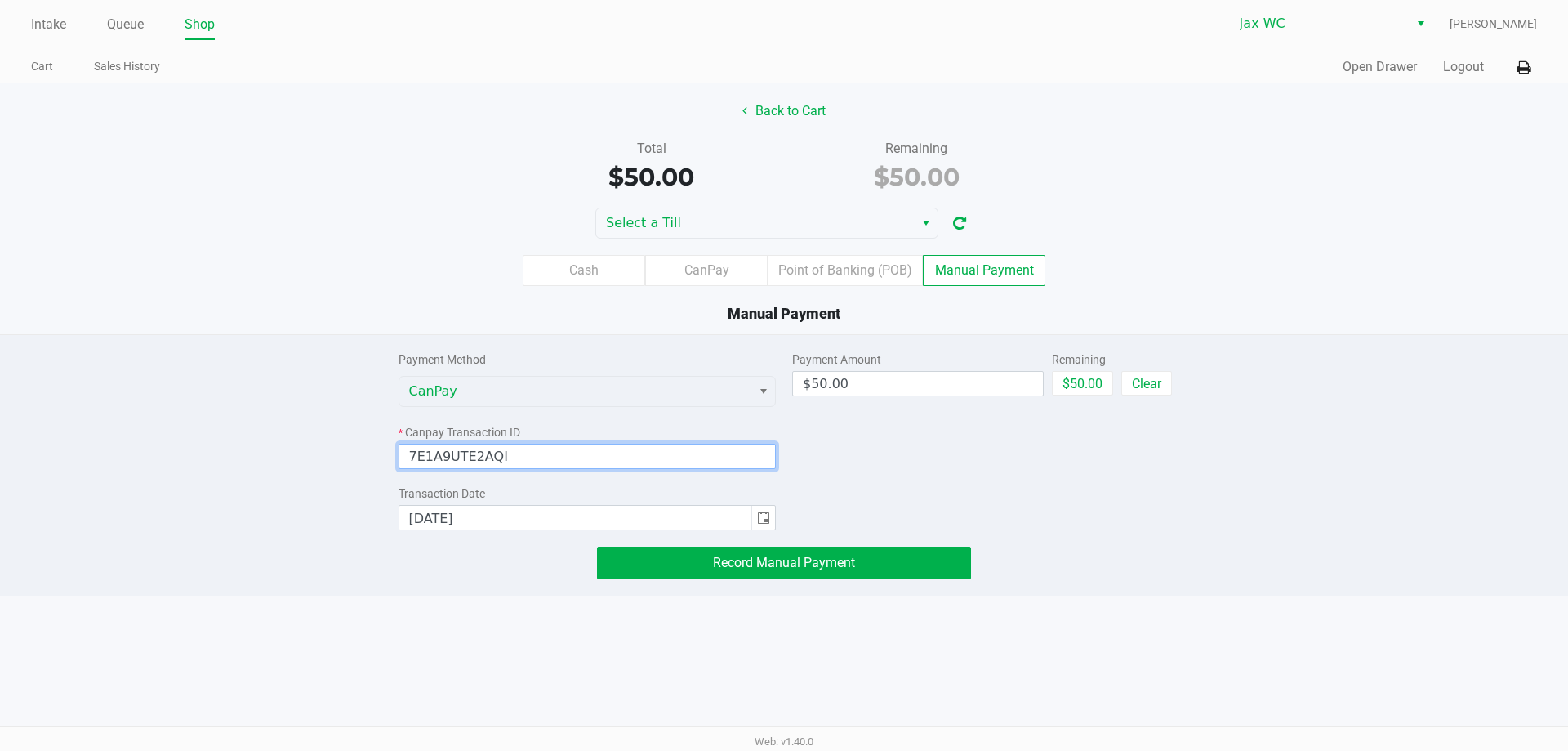
type input "7E1A9UTE2AQI"
click at [806, 545] on div "Payment Method CanPay * Canpay Transaction ID 7E1A9UTE2AQI Transaction Date [DA…" at bounding box center [784, 456] width 796 height 244
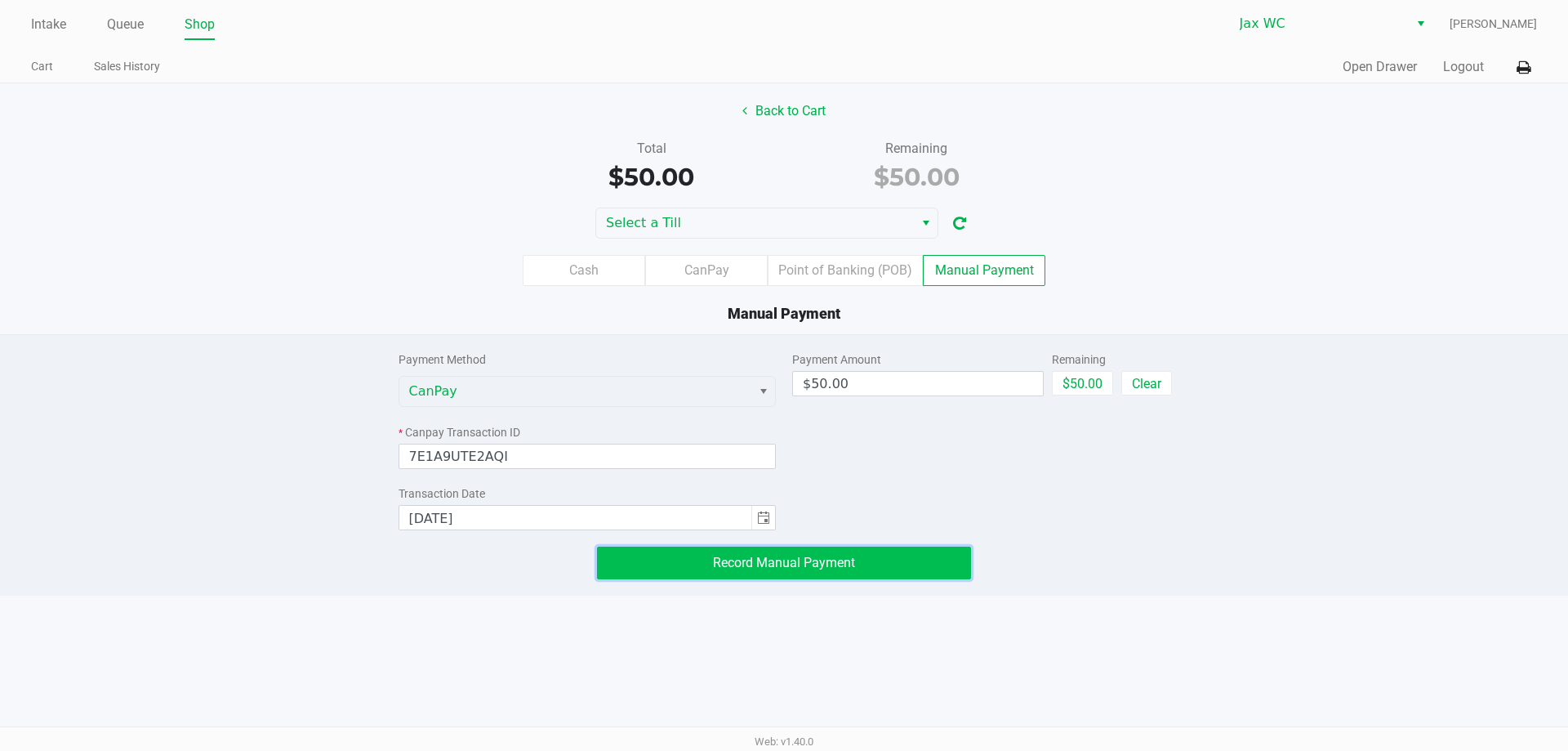
click at [800, 560] on span "Record Manual Payment" at bounding box center [784, 562] width 142 height 15
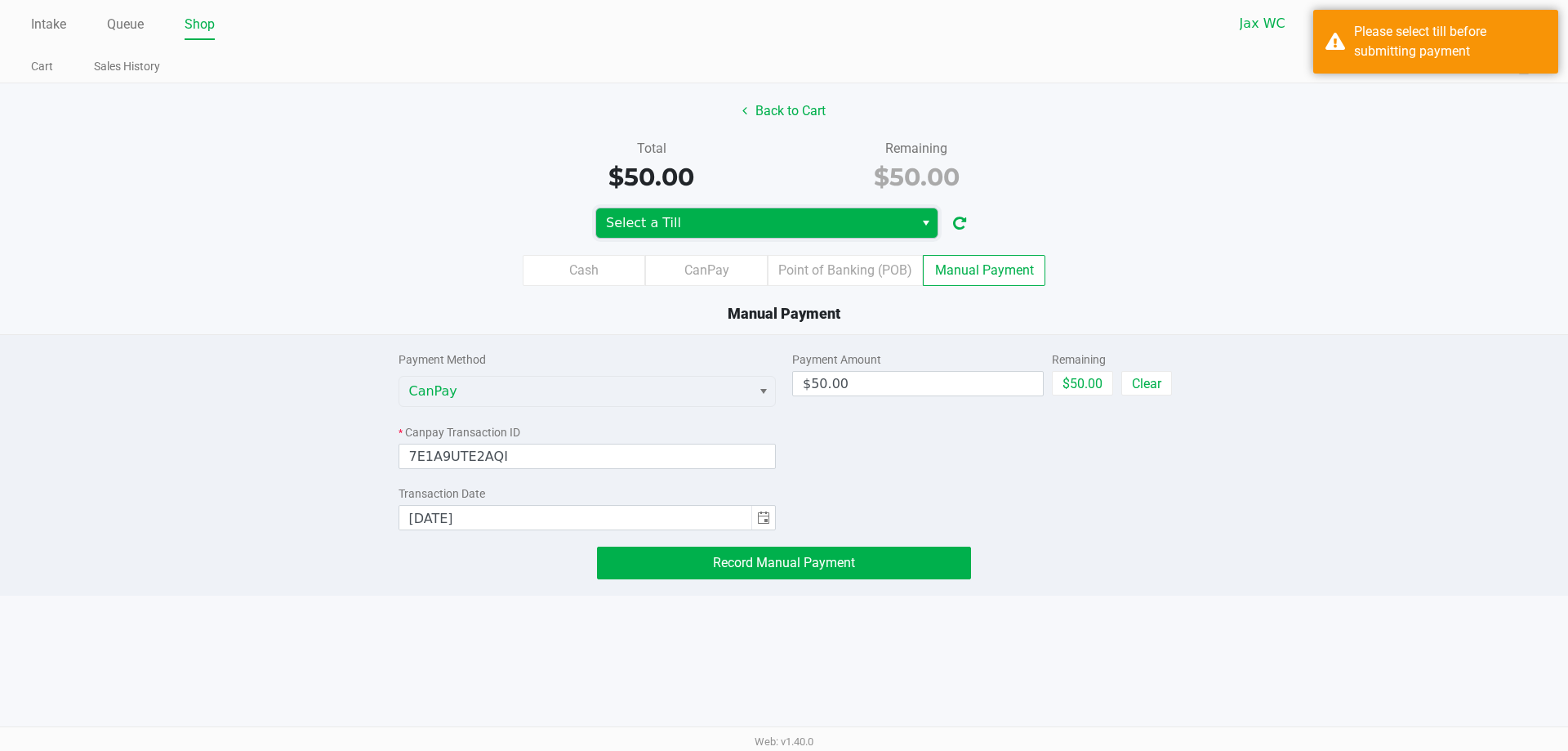
click at [735, 221] on span "Select a Till" at bounding box center [755, 222] width 298 height 20
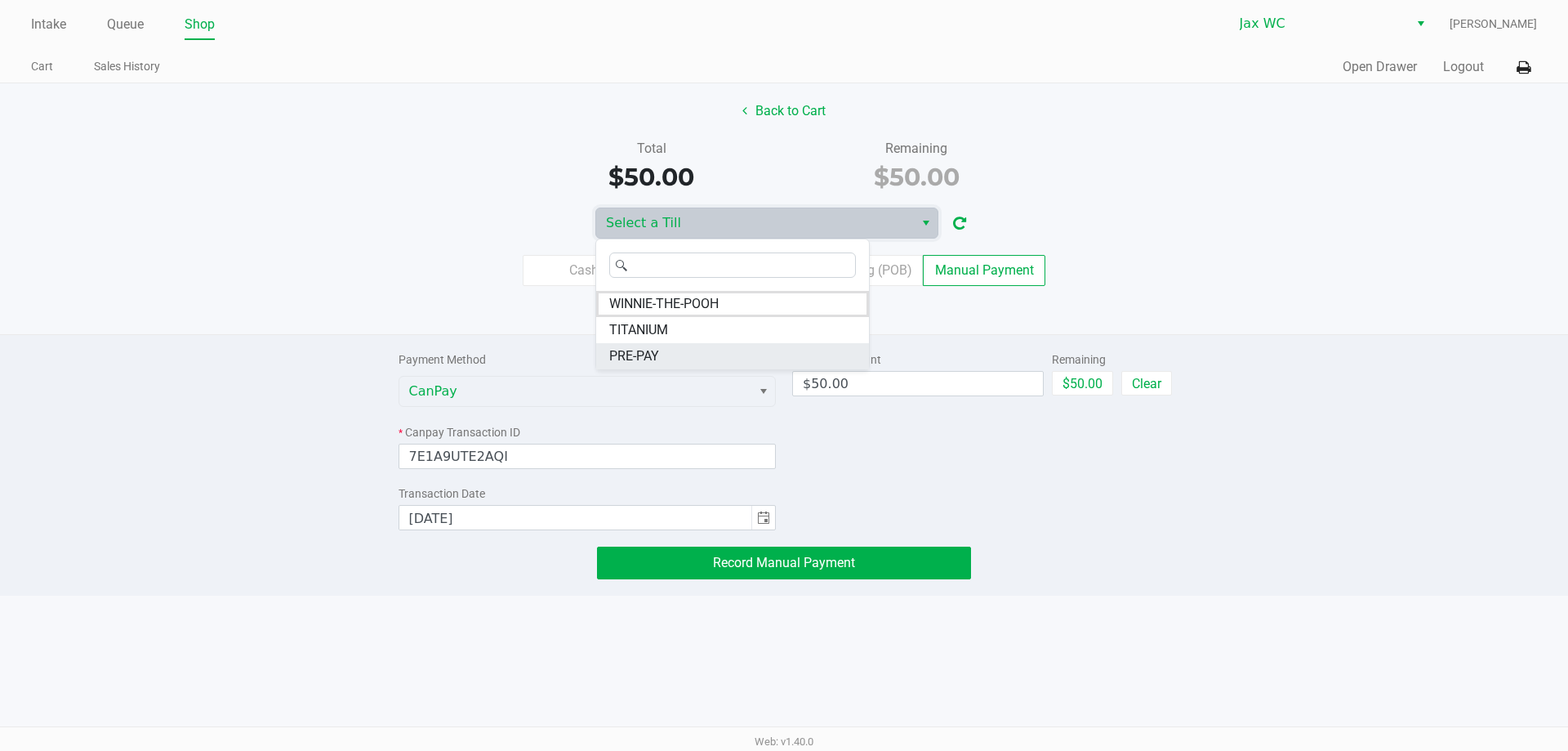
click at [675, 348] on li "PRE-PAY" at bounding box center [732, 356] width 272 height 26
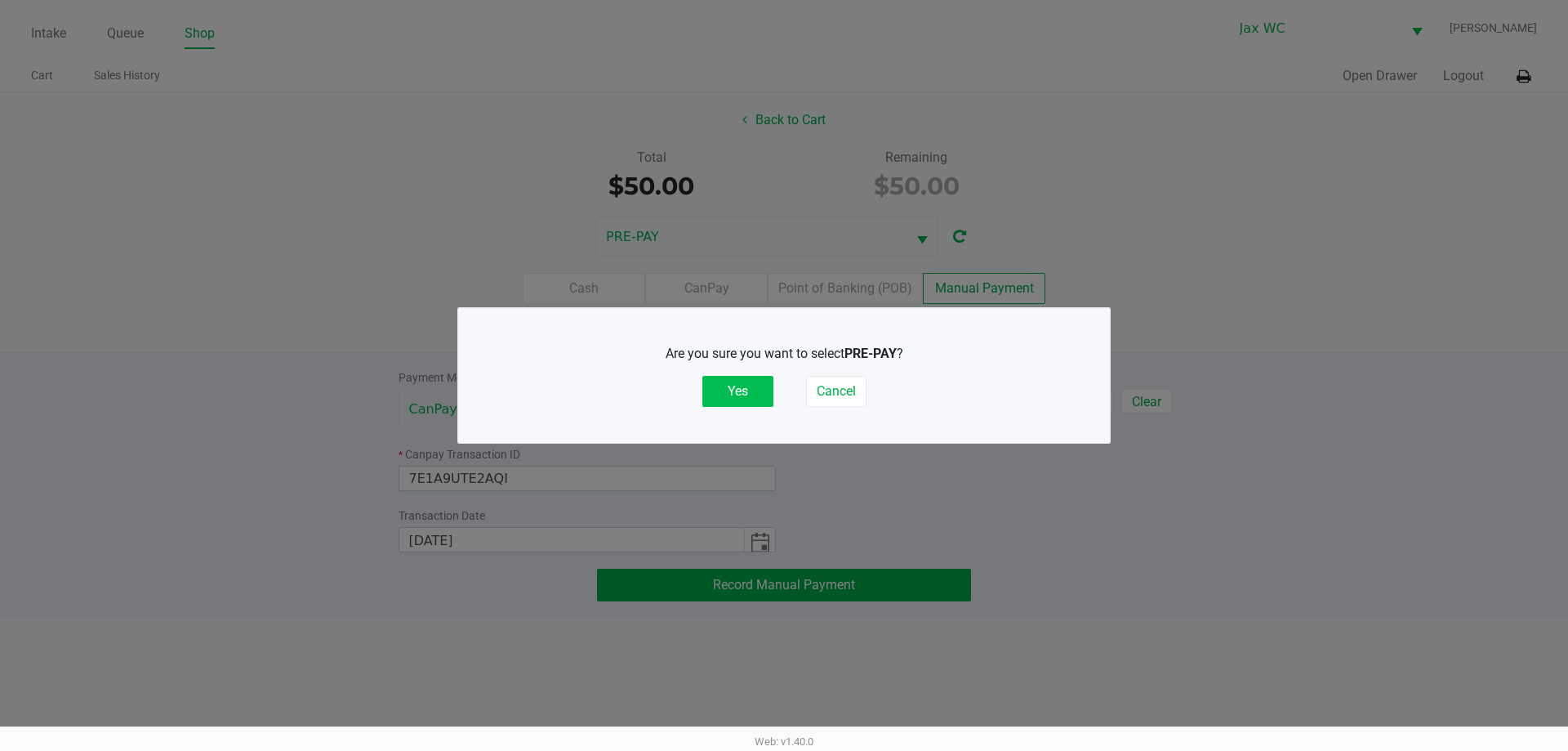
click at [734, 392] on button "Yes" at bounding box center [737, 391] width 71 height 31
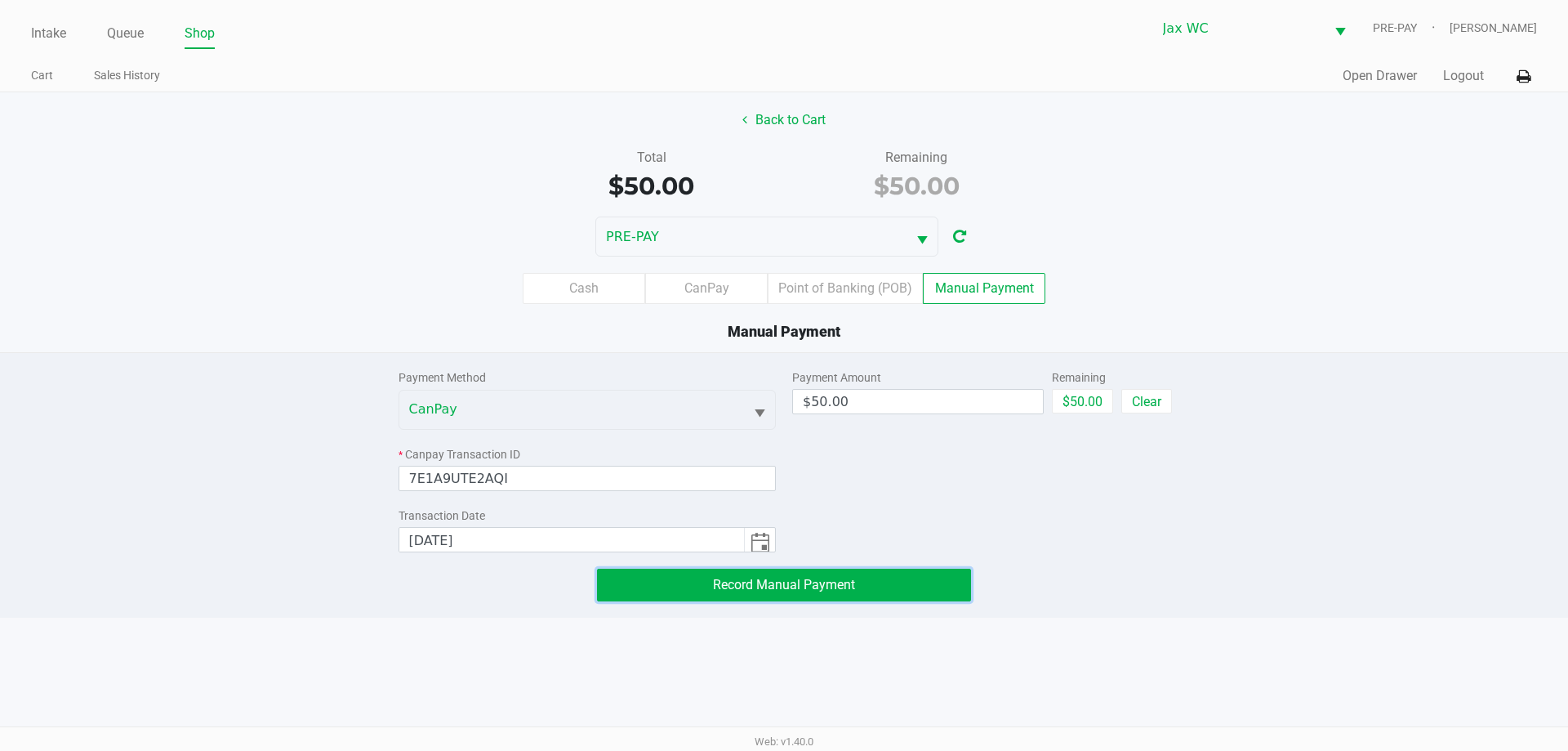
drag, startPoint x: 924, startPoint y: 574, endPoint x: 909, endPoint y: 589, distance: 21.2
click at [916, 582] on button "Record Manual Payment" at bounding box center [783, 585] width 374 height 32
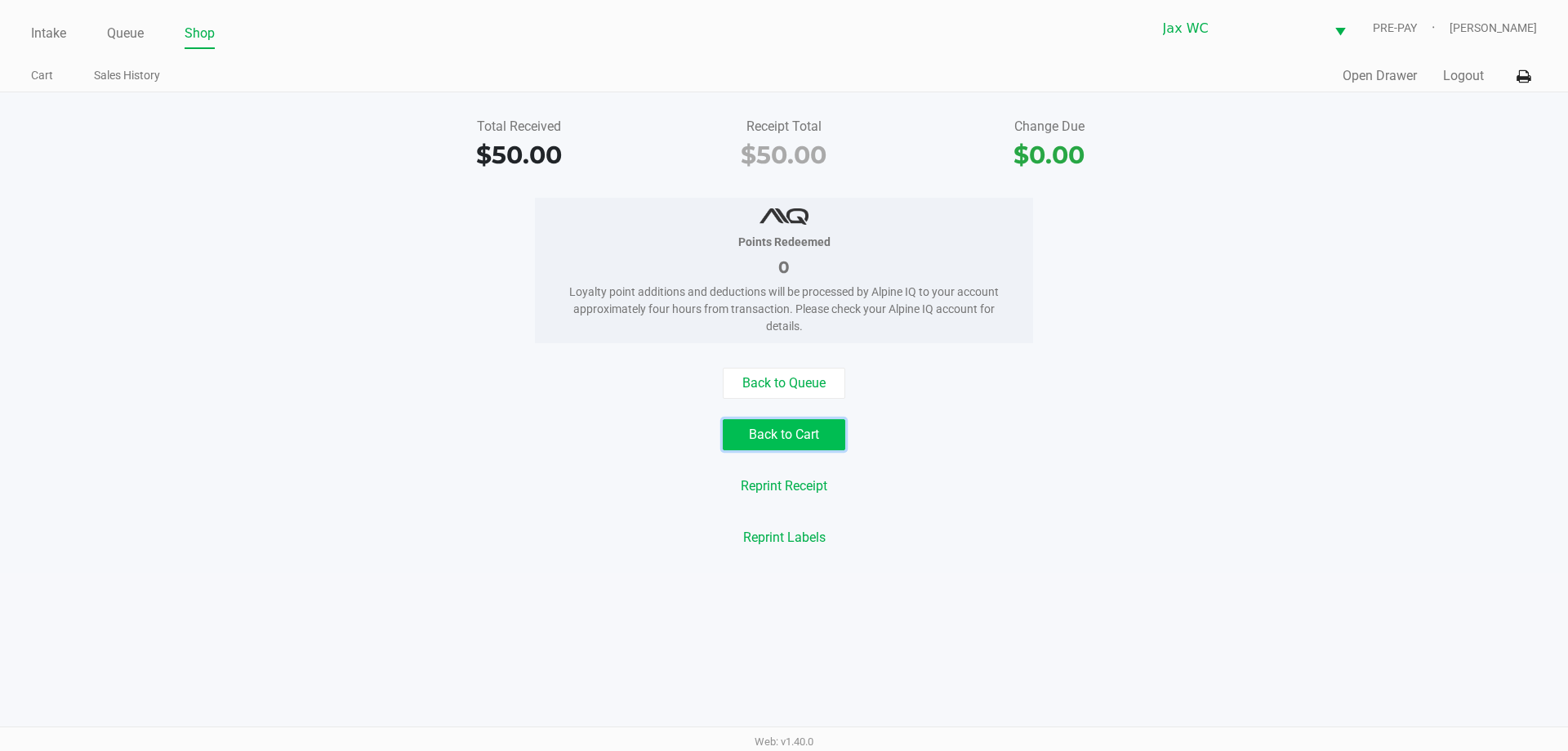
click at [808, 433] on button "Back to Cart" at bounding box center [784, 434] width 123 height 31
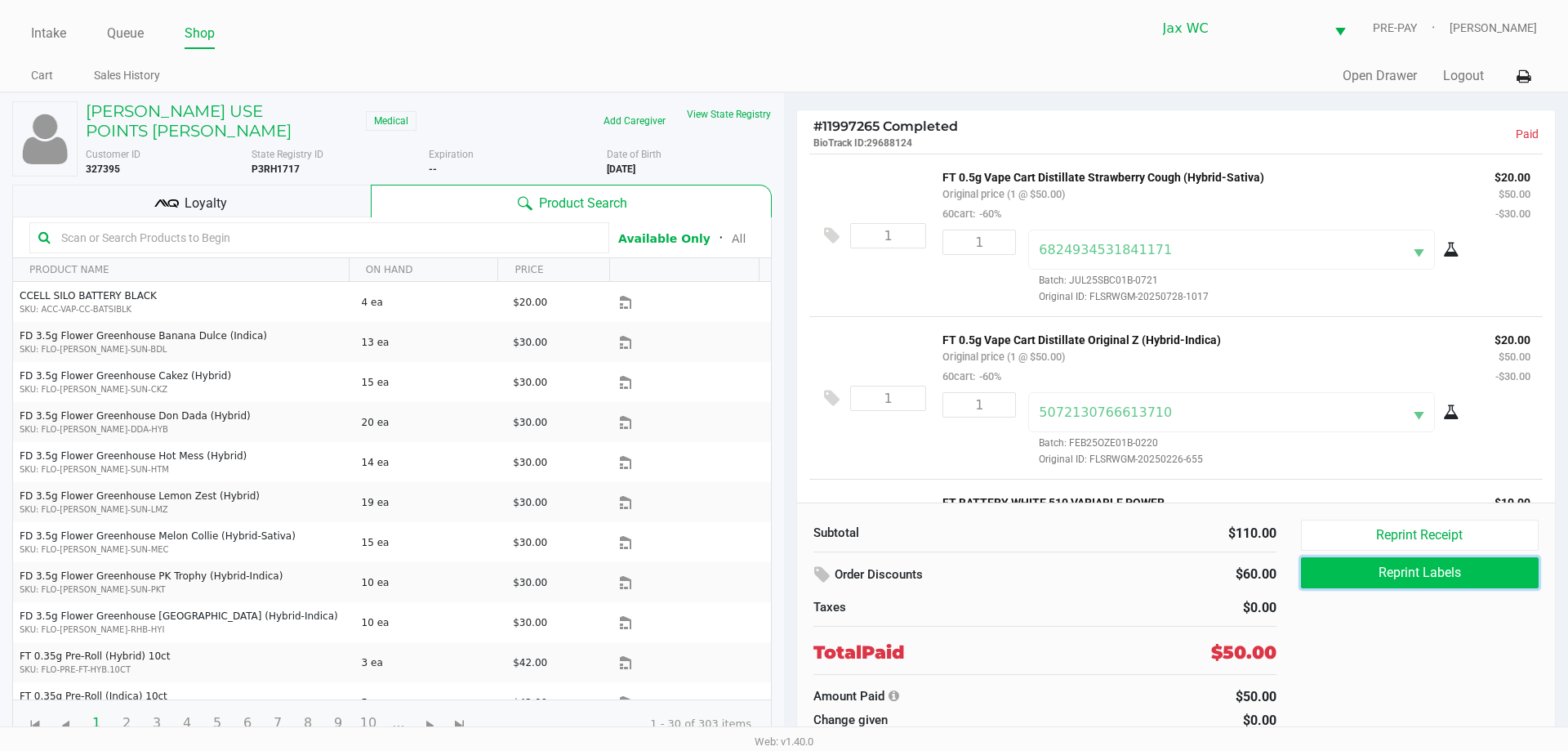
click at [1400, 570] on button "Reprint Labels" at bounding box center [1419, 572] width 237 height 31
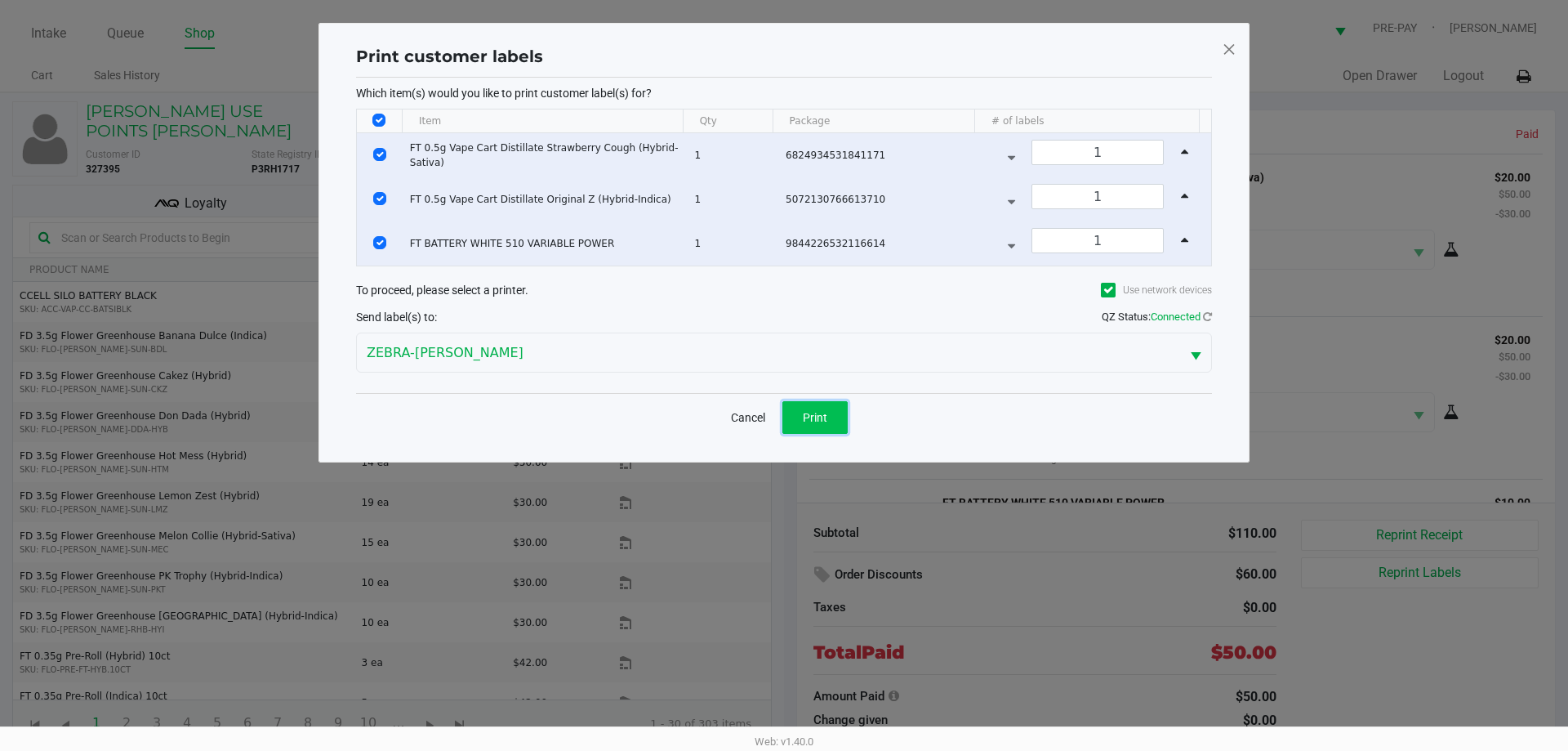
click at [821, 410] on button "Print" at bounding box center [815, 417] width 66 height 32
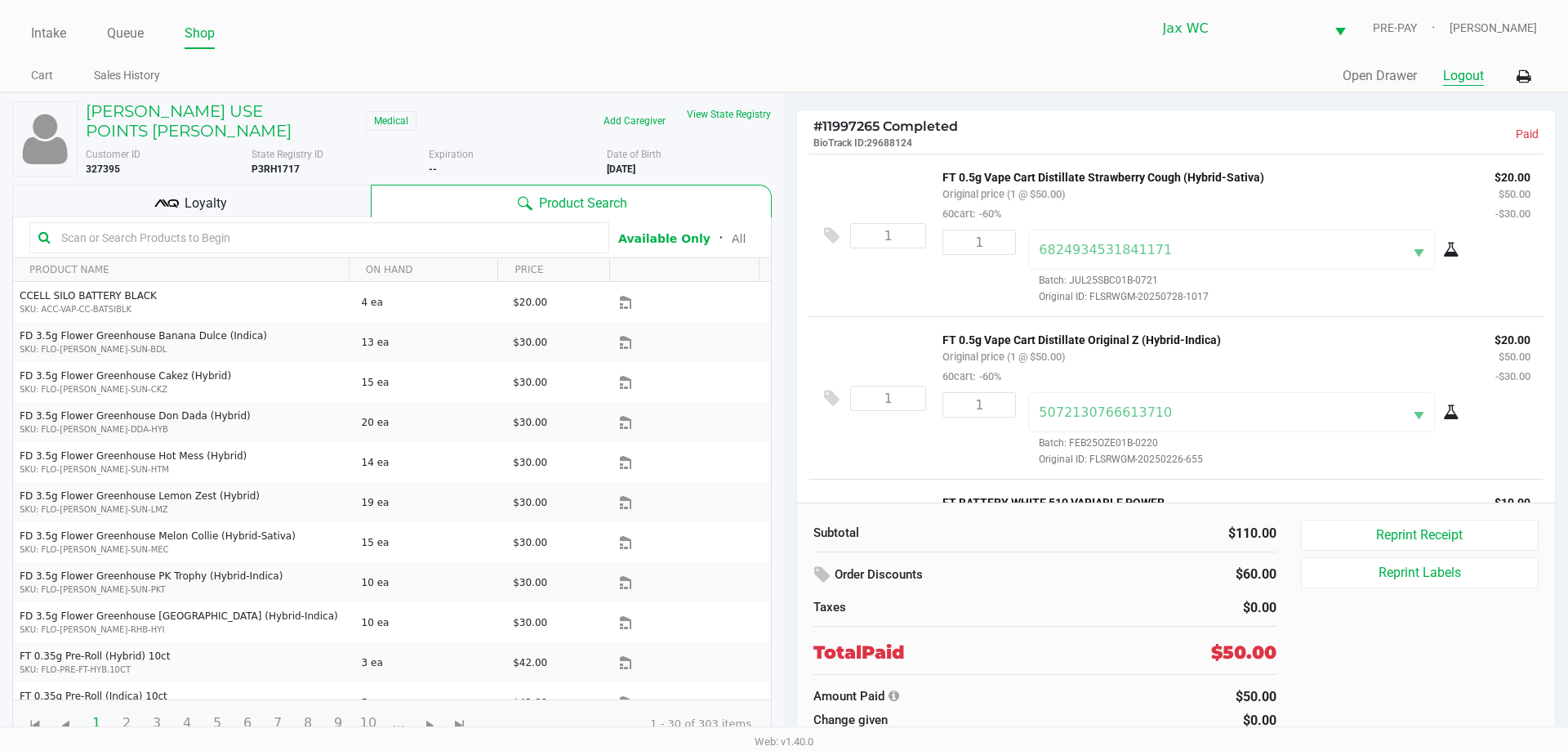
click at [1459, 73] on button "Logout" at bounding box center [1463, 76] width 41 height 20
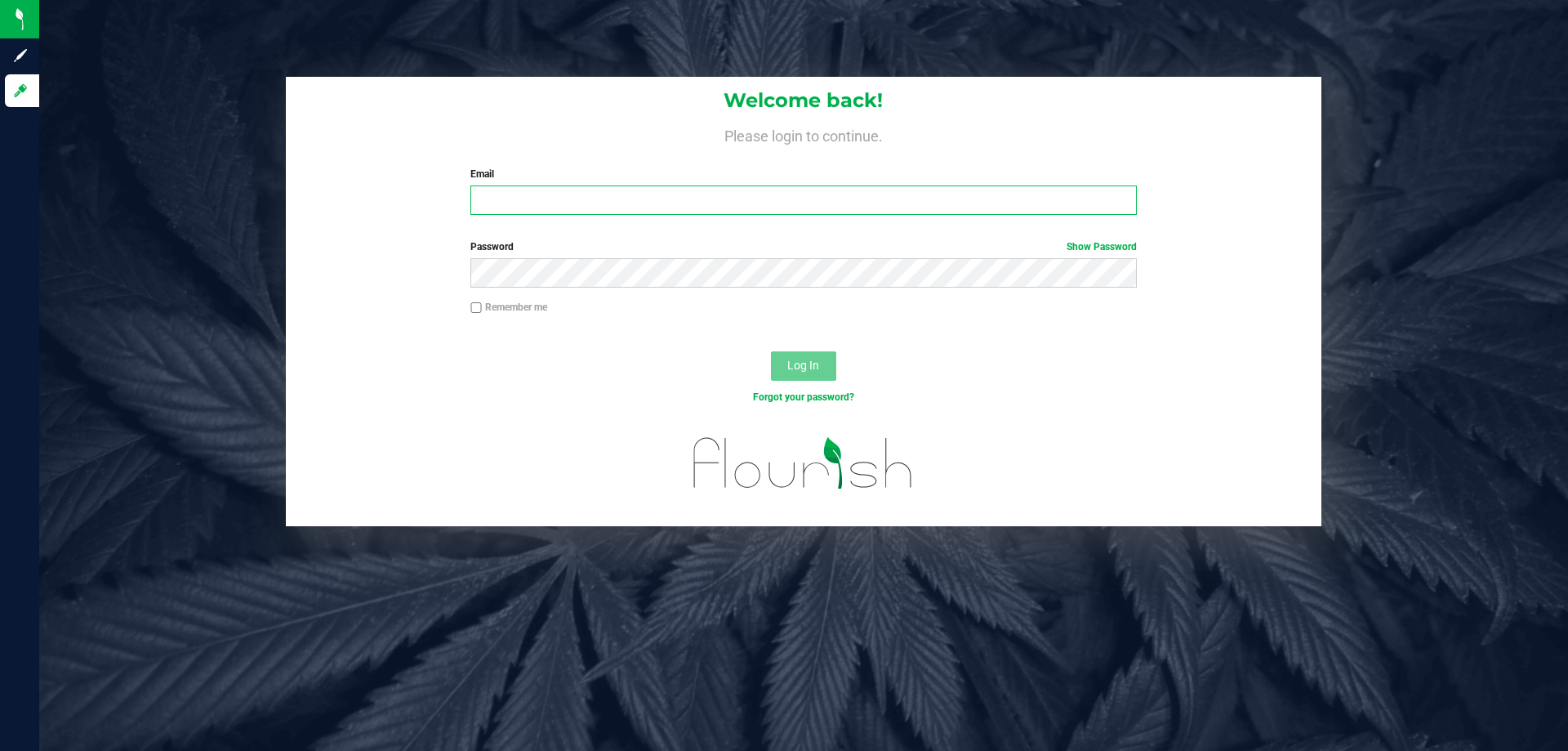
click at [831, 199] on input "Email" at bounding box center [804, 200] width 666 height 30
type input "ansmith@liveparallel.com"
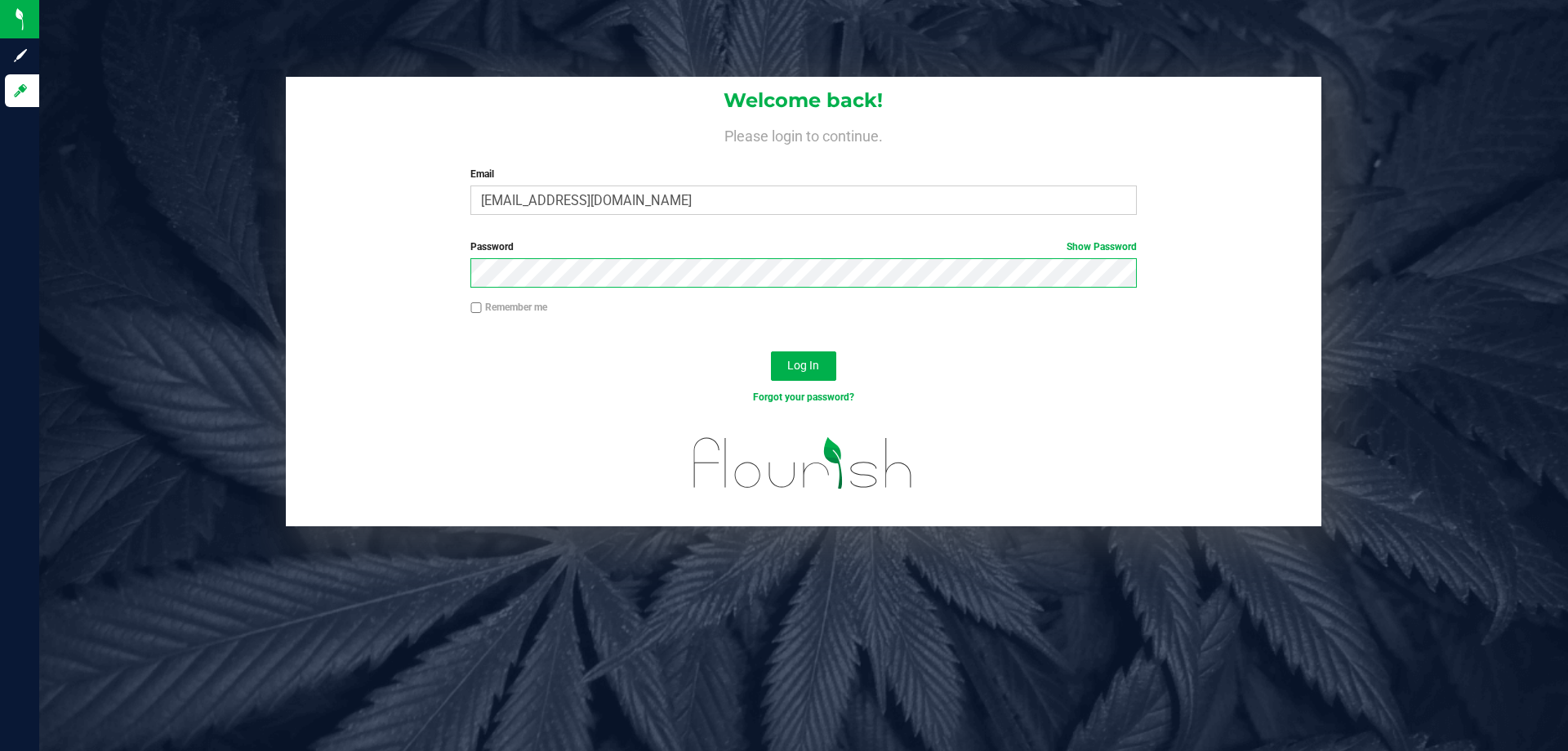
click at [771, 352] on button "Log In" at bounding box center [804, 366] width 66 height 30
